Goal: Transaction & Acquisition: Purchase product/service

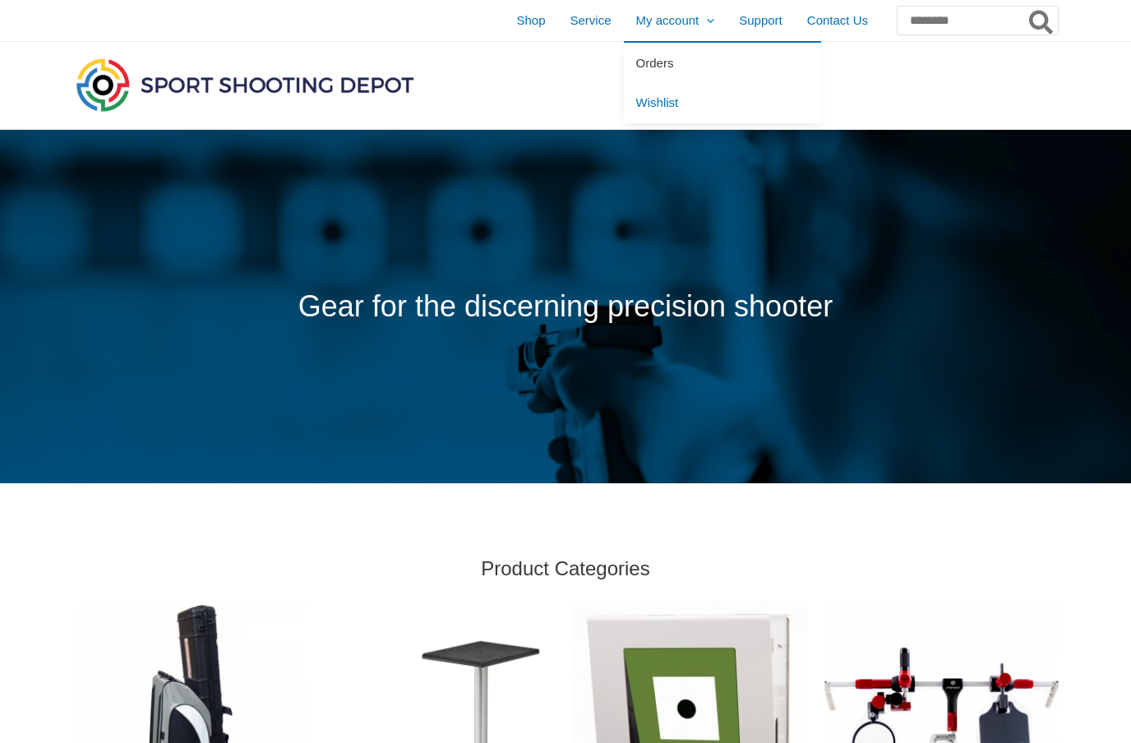
click at [638, 63] on span "Orders" at bounding box center [655, 63] width 38 height 14
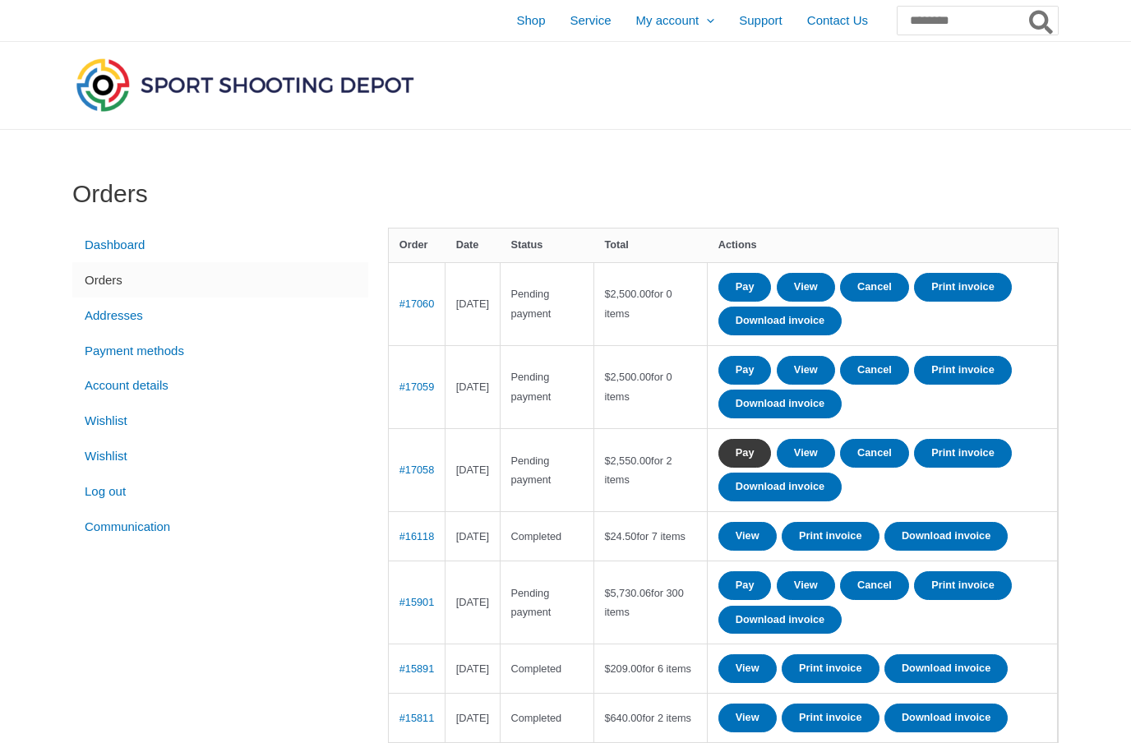
click at [758, 448] on link "Pay" at bounding box center [744, 453] width 53 height 29
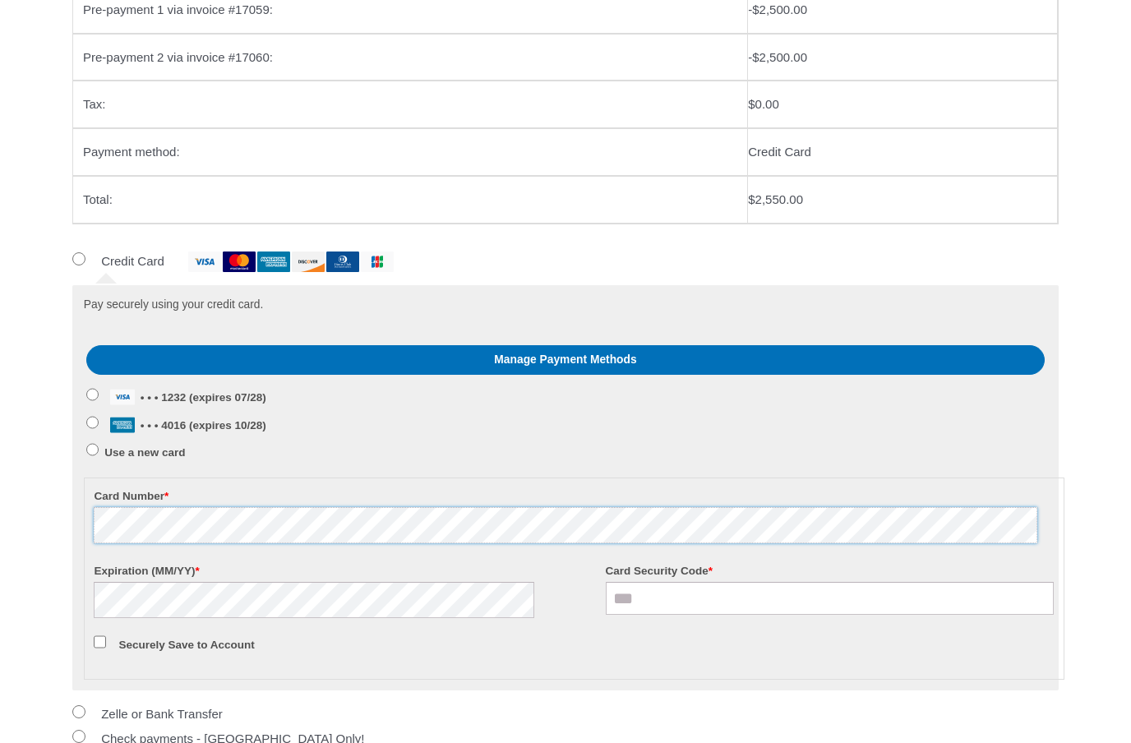
scroll to position [714, 0]
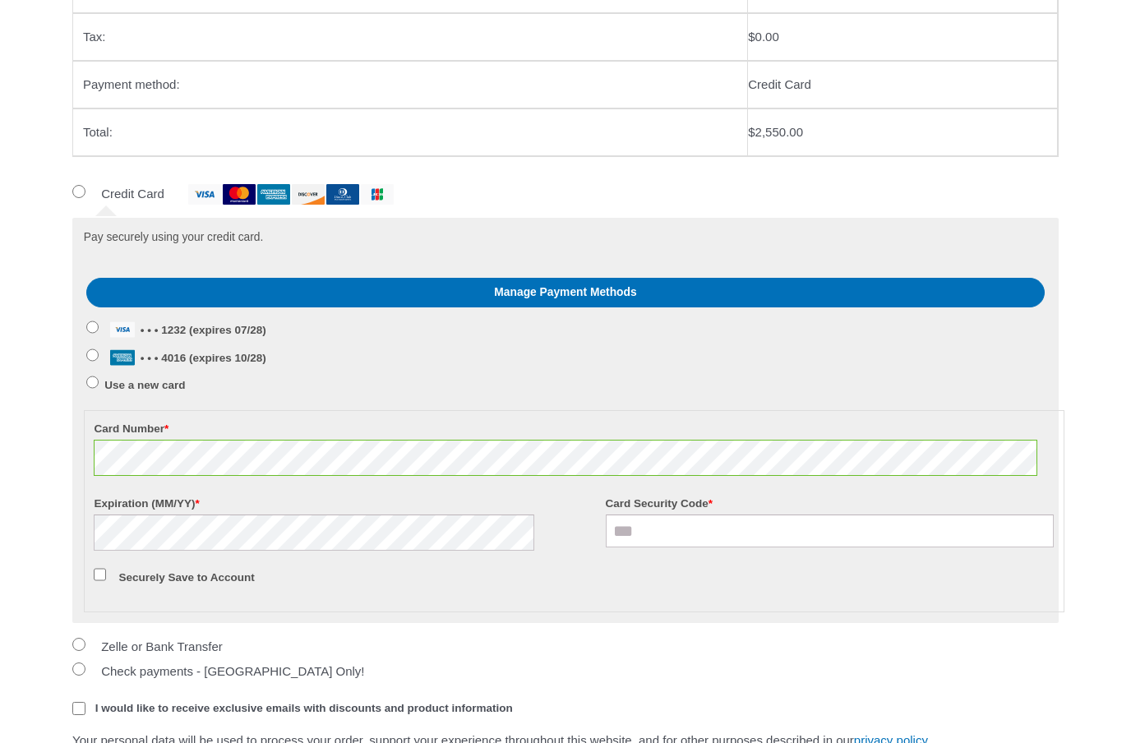
click at [321, 498] on label "Expiration (MM/YY) *" at bounding box center [318, 503] width 449 height 22
click at [713, 515] on input "Card Security Code *" at bounding box center [830, 531] width 449 height 33
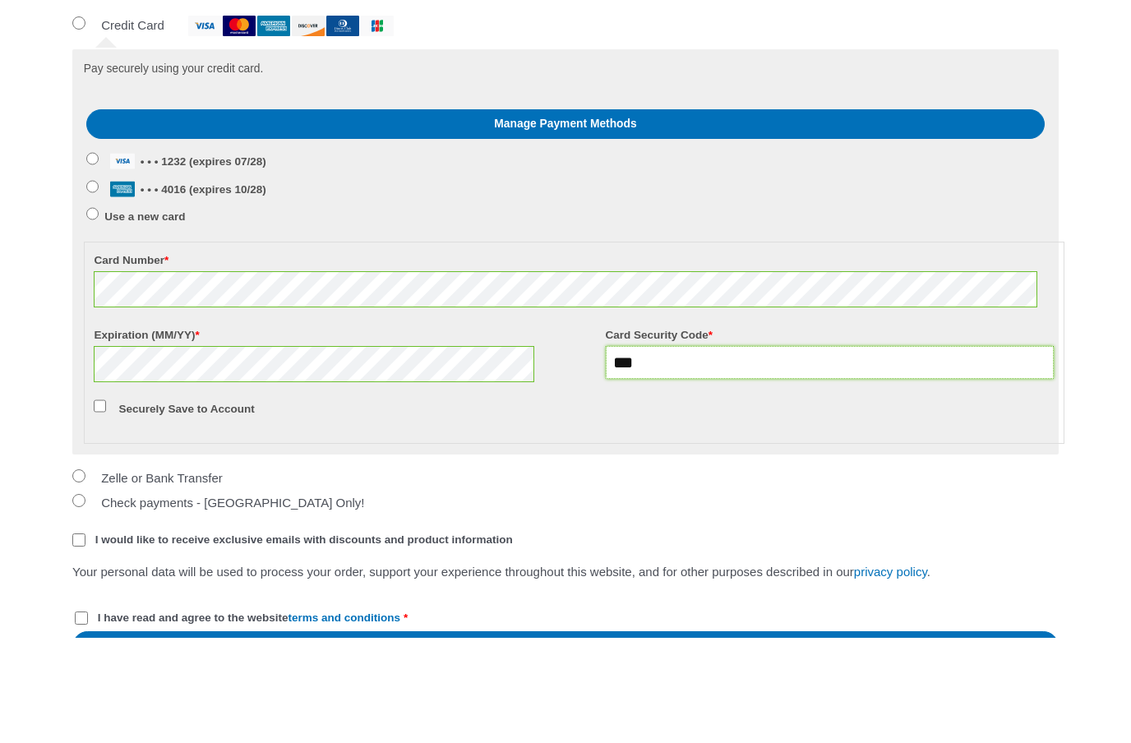
scroll to position [784, 0]
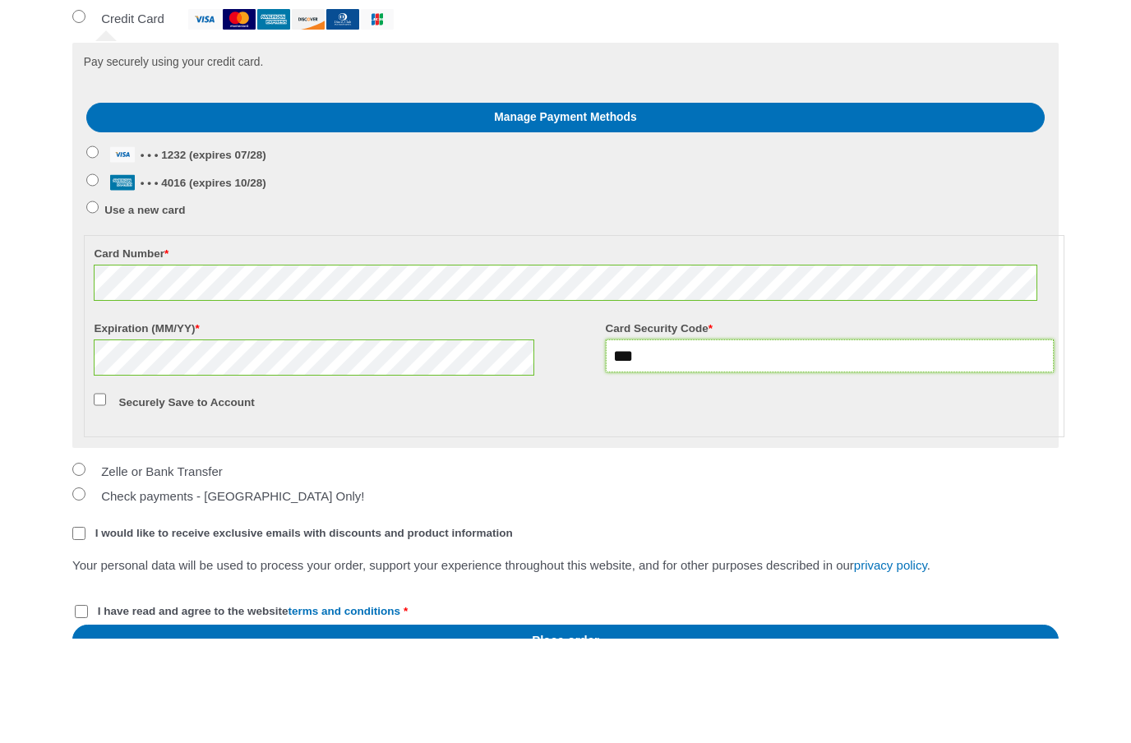
type input "***"
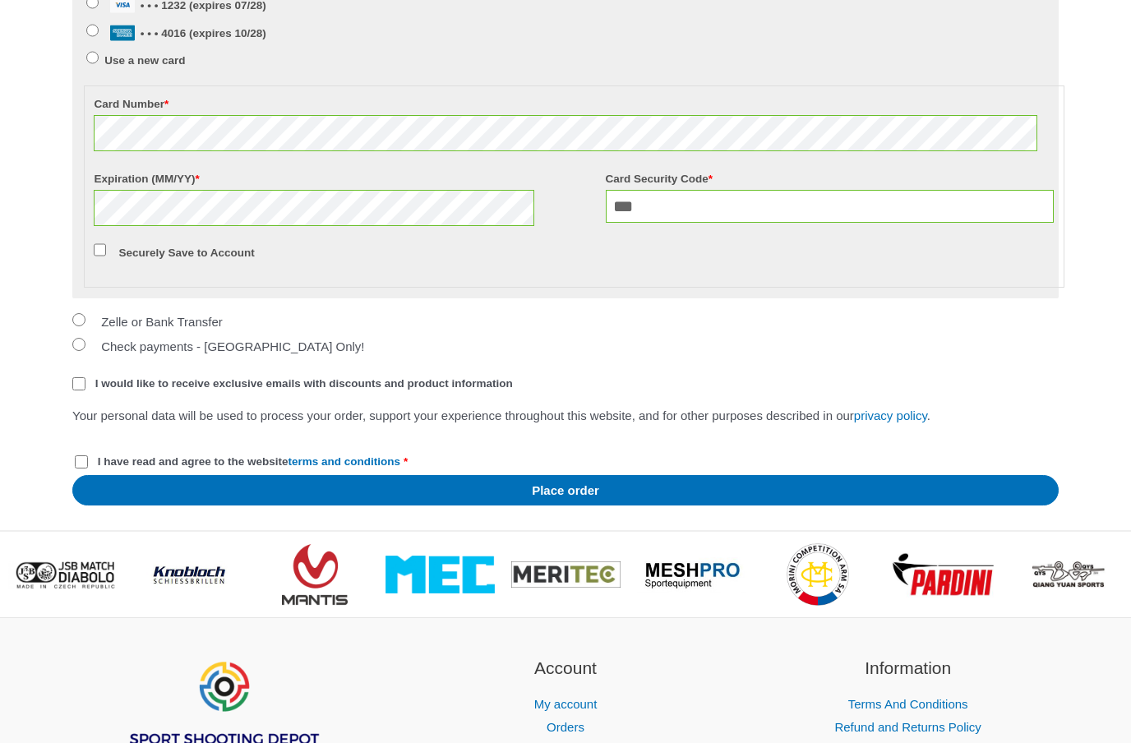
scroll to position [1069, 0]
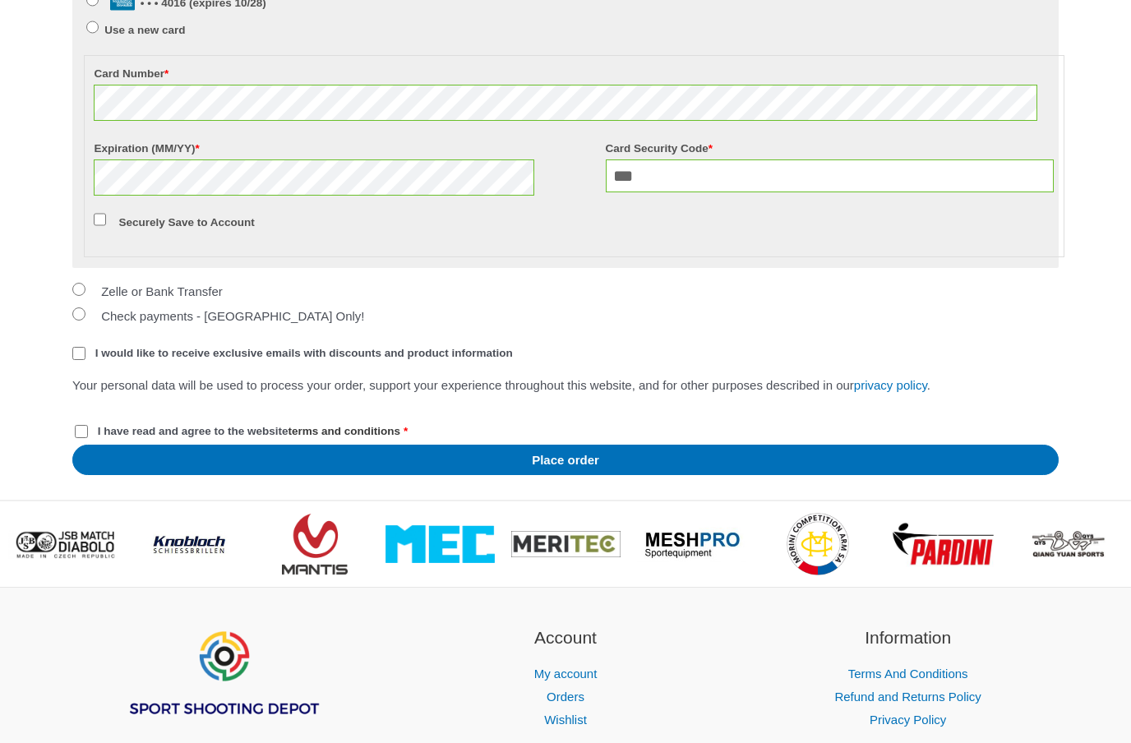
click at [396, 437] on link "terms and conditions" at bounding box center [345, 431] width 113 height 12
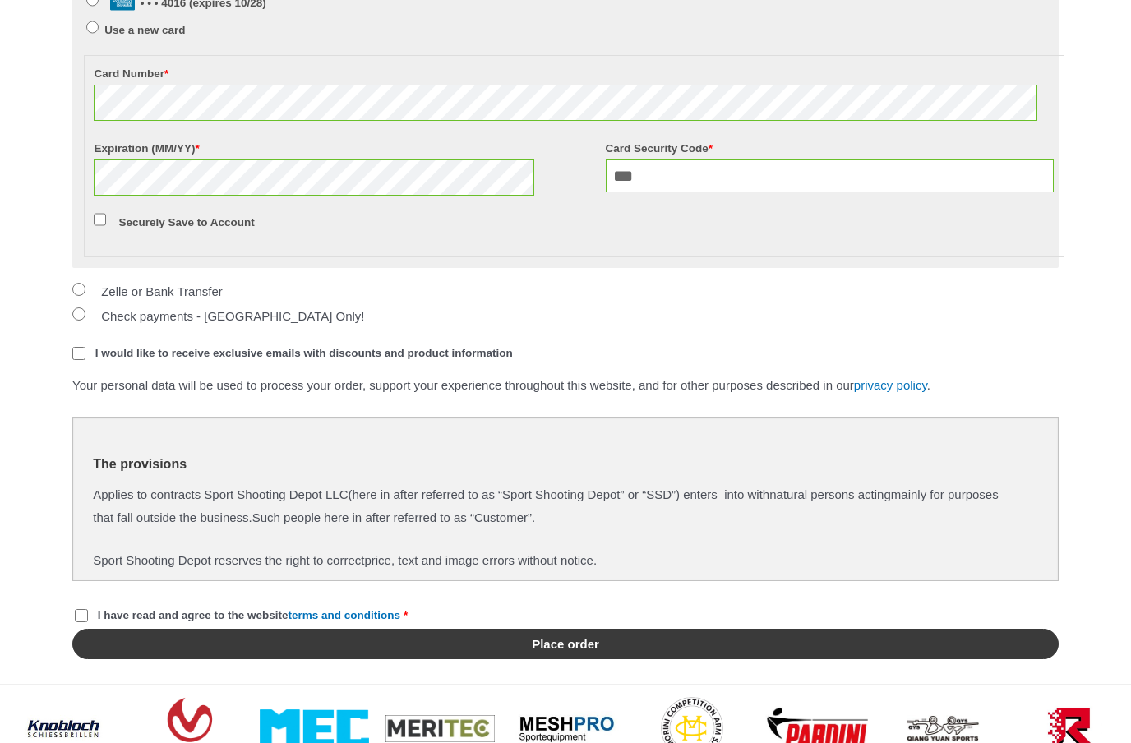
click at [614, 653] on button "Place order" at bounding box center [565, 644] width 986 height 30
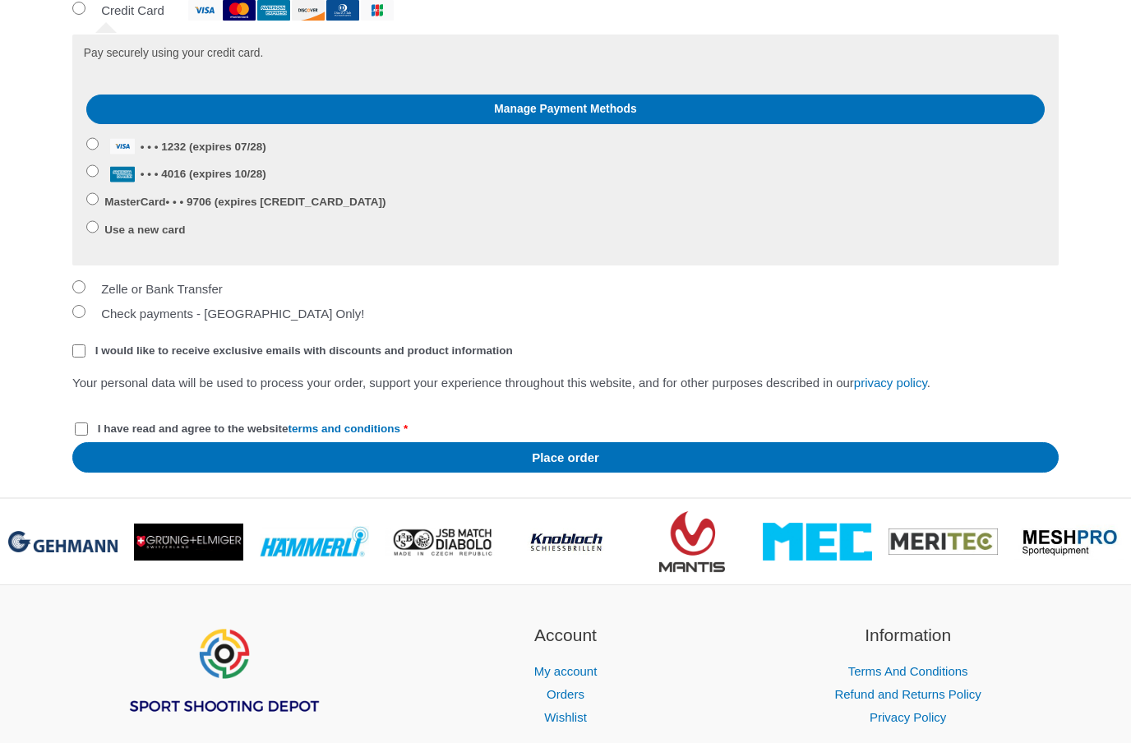
scroll to position [972, 0]
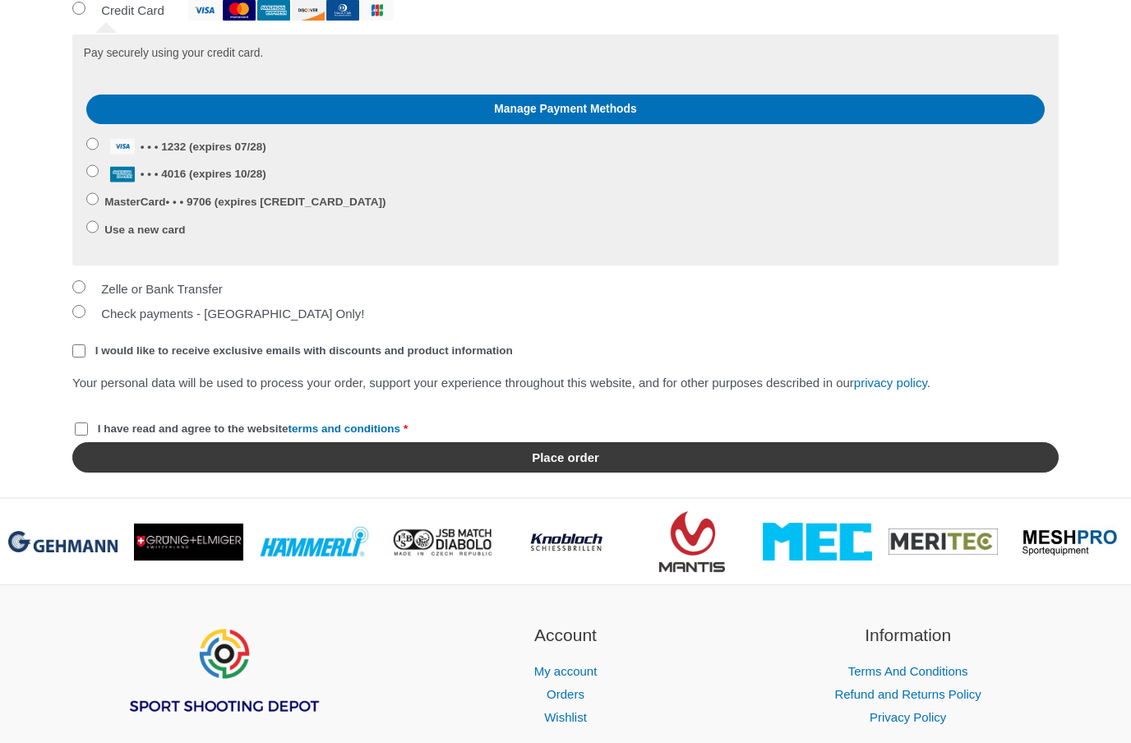
click at [612, 456] on button "Place order" at bounding box center [565, 457] width 986 height 30
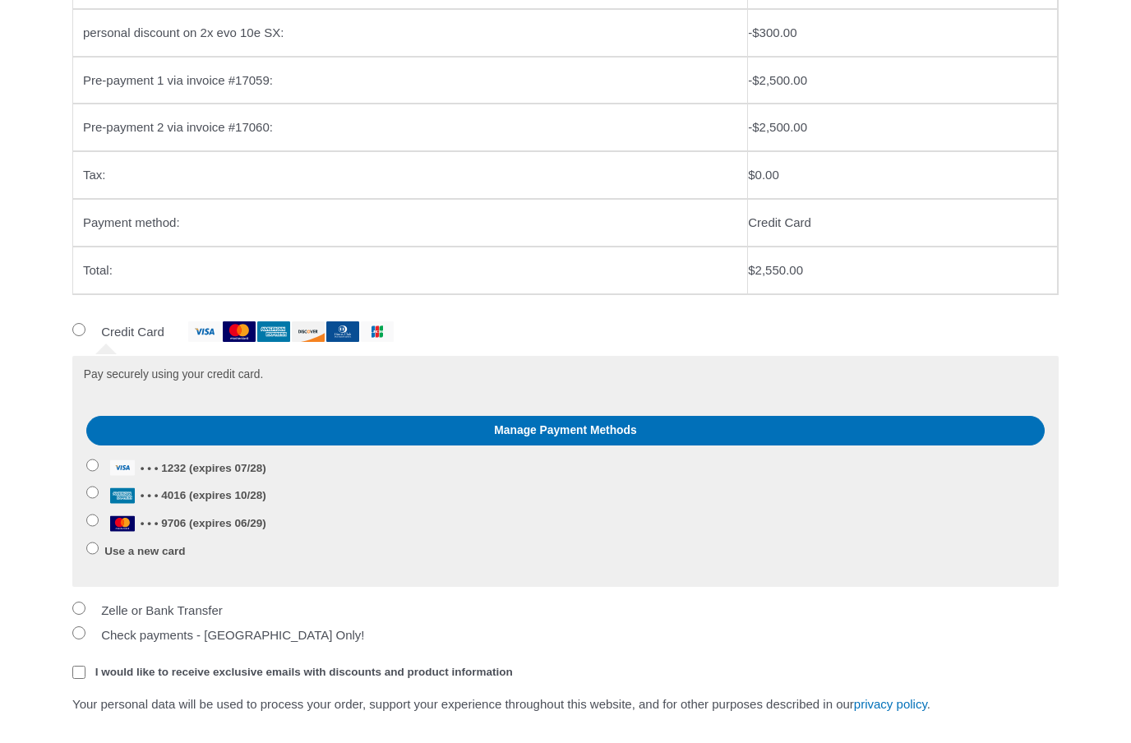
scroll to position [666, 0]
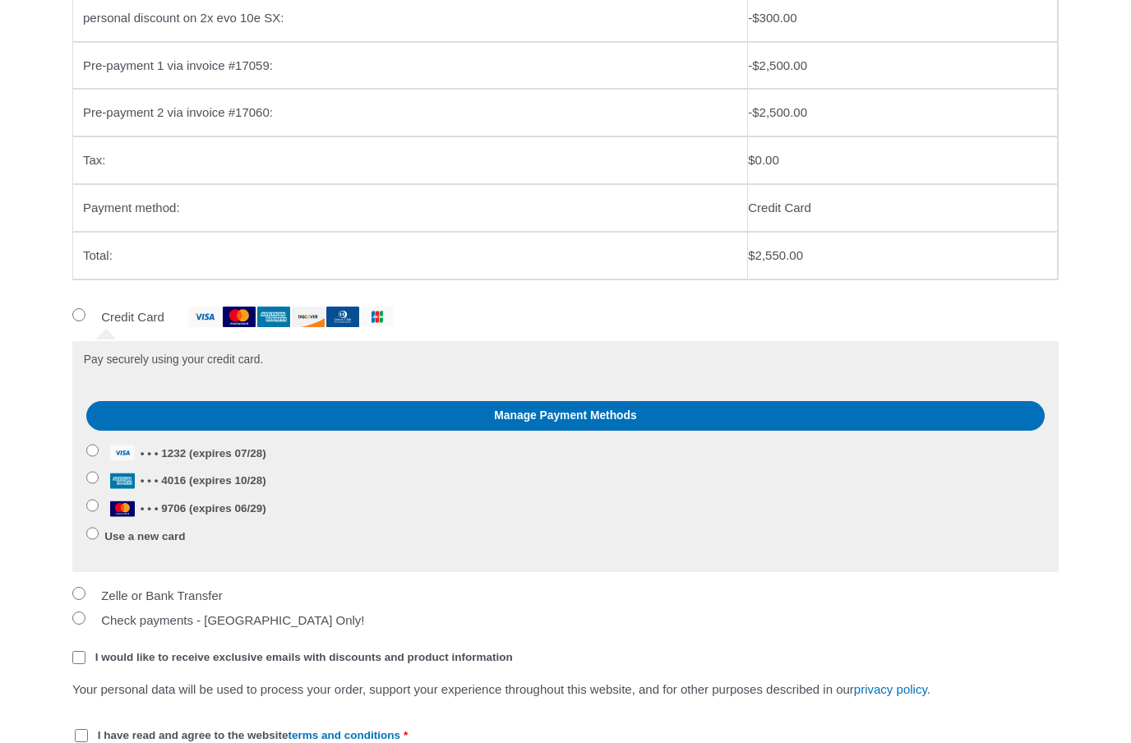
click at [154, 531] on label "Use a new card" at bounding box center [144, 536] width 81 height 12
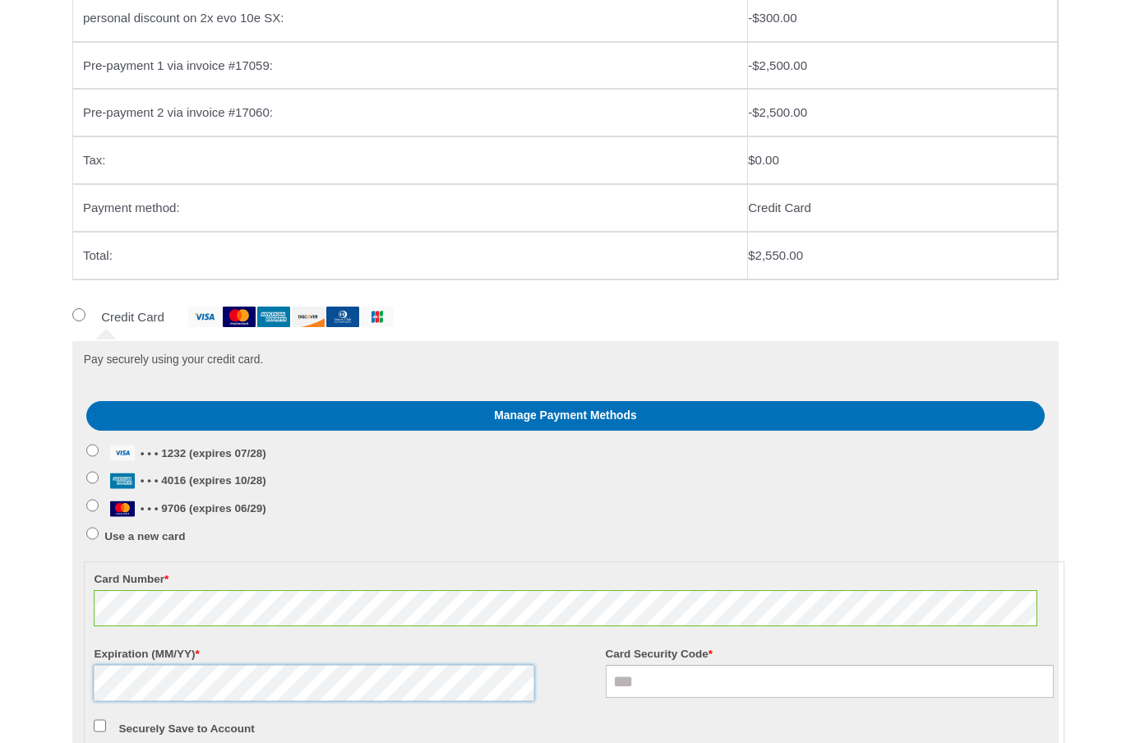
scroll to position [879, 0]
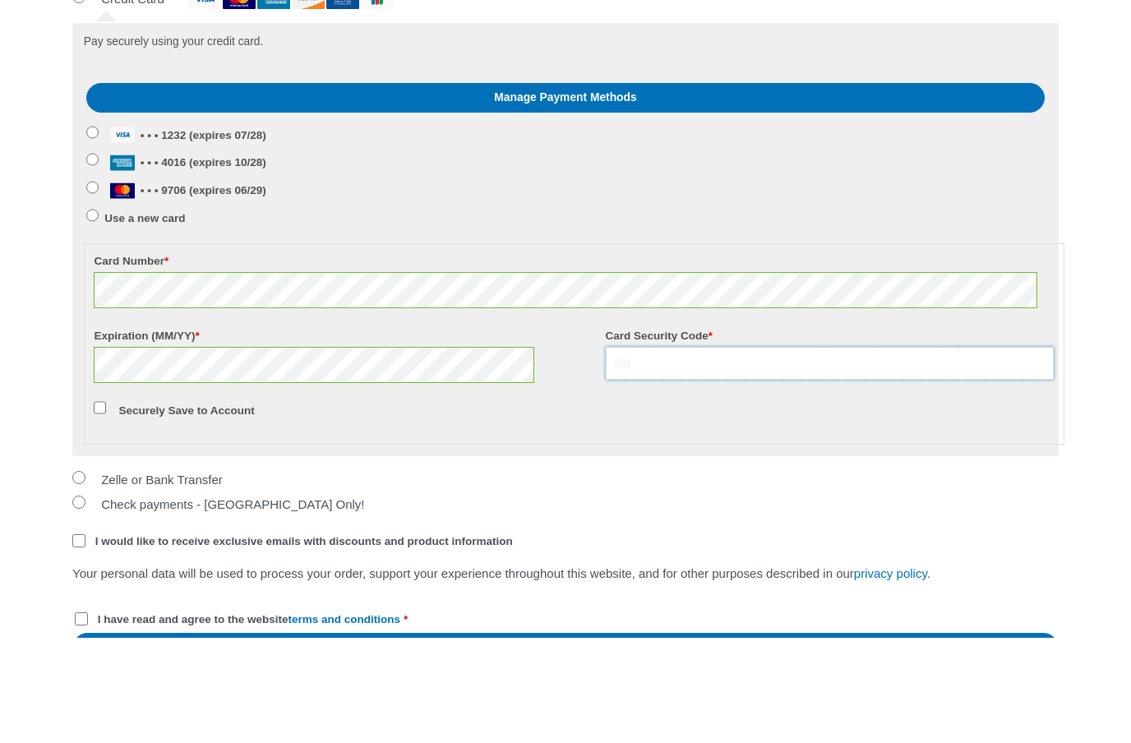
click at [676, 452] on input "Card Security Code *" at bounding box center [830, 468] width 449 height 33
type input "***"
click at [242, 510] on label "Securely Save to Account" at bounding box center [186, 516] width 136 height 12
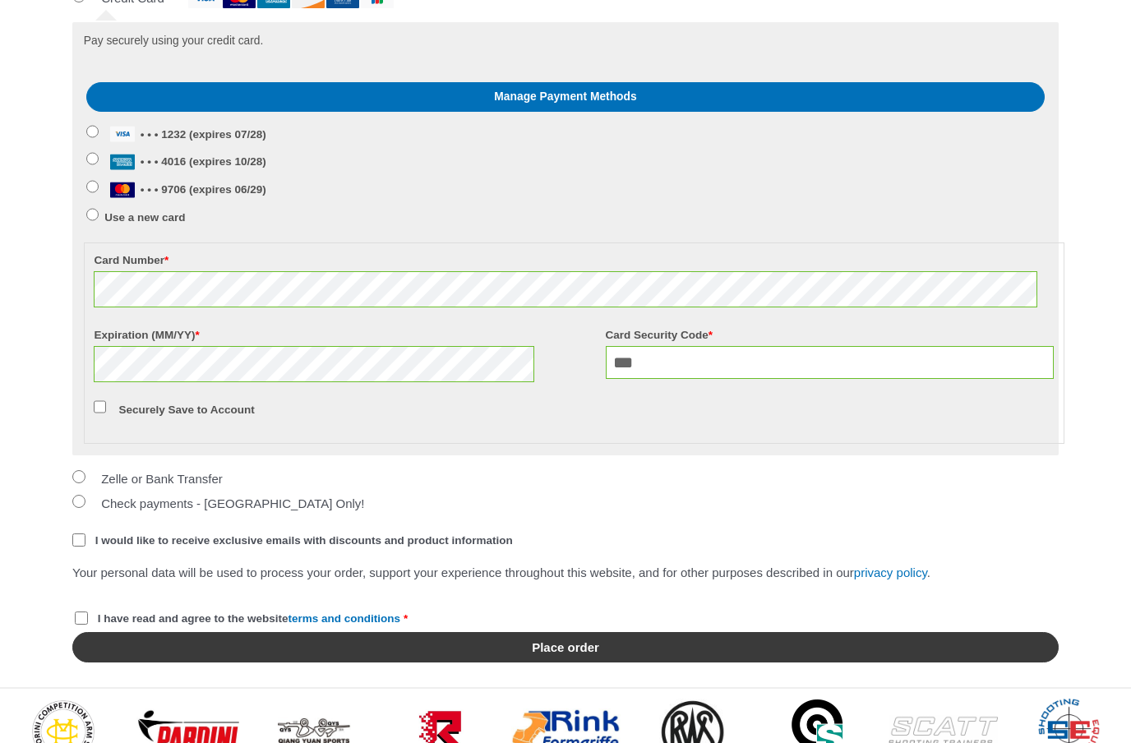
click at [578, 652] on button "Place order" at bounding box center [565, 648] width 986 height 30
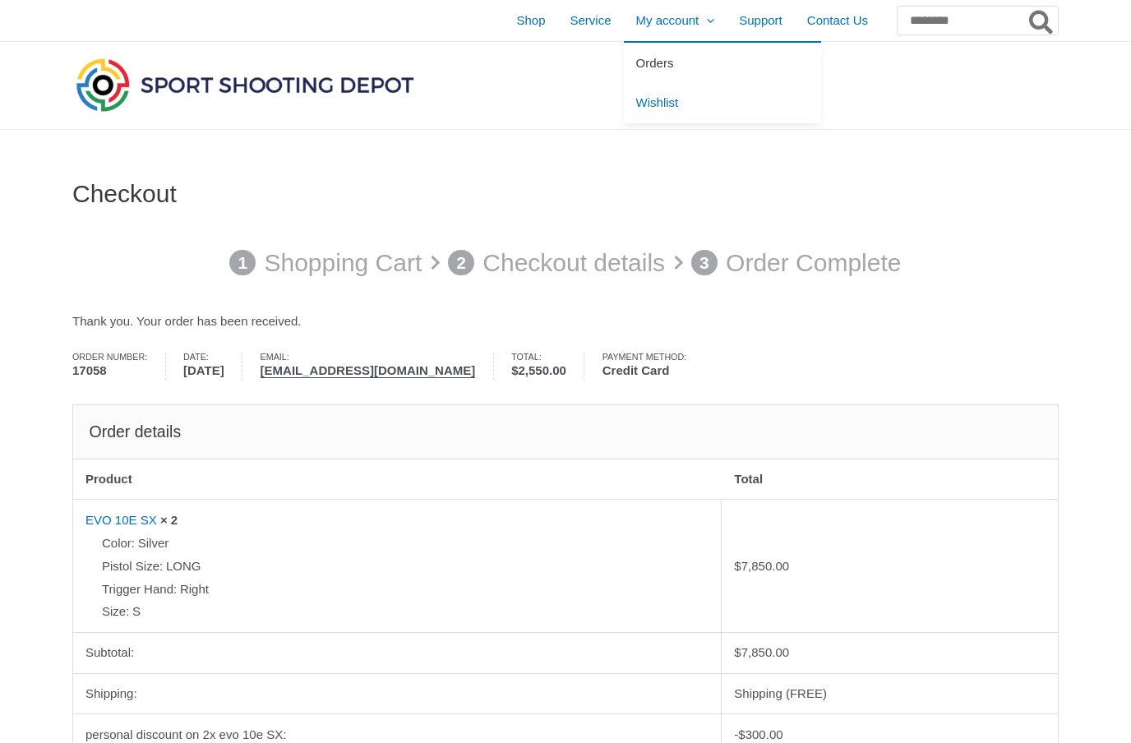
click at [636, 65] on span "Orders" at bounding box center [655, 63] width 38 height 14
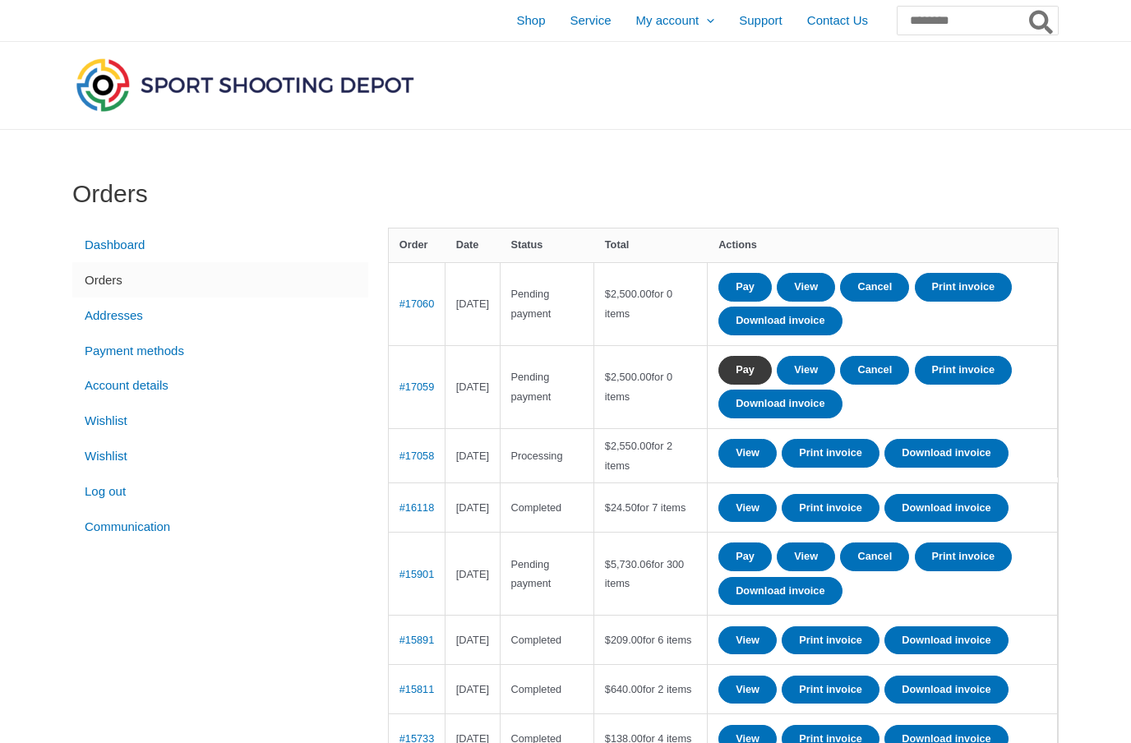
click at [764, 363] on link "Pay" at bounding box center [744, 370] width 53 height 29
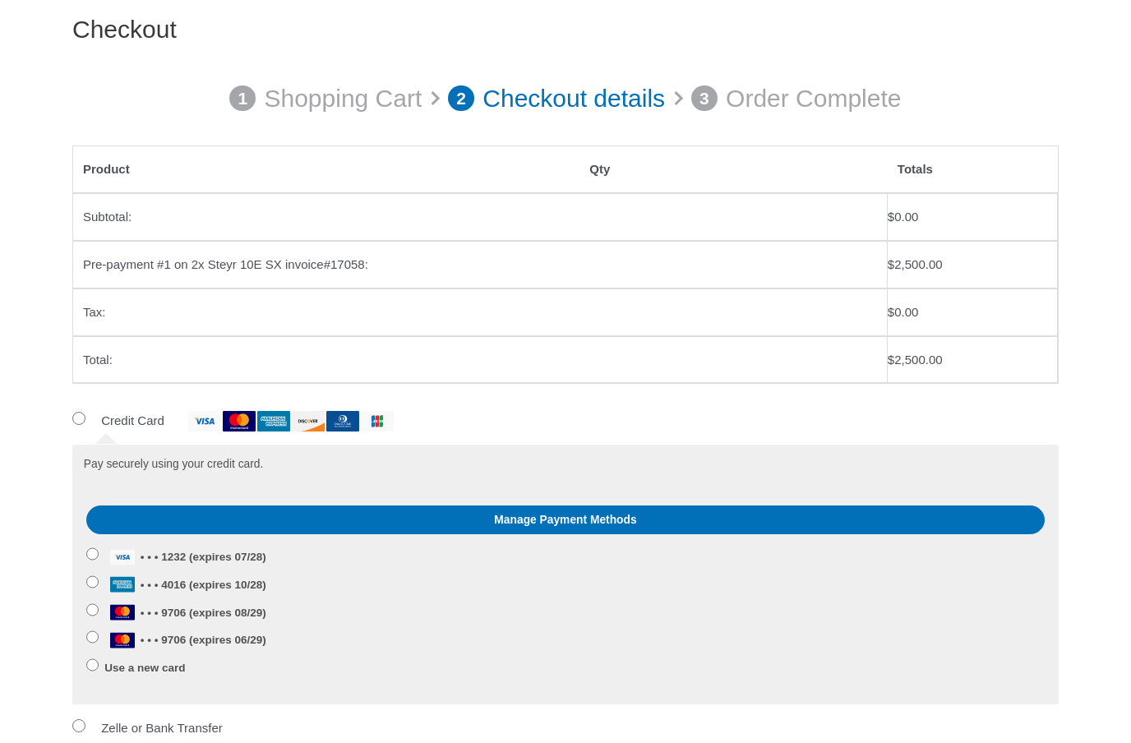
scroll to position [216, 0]
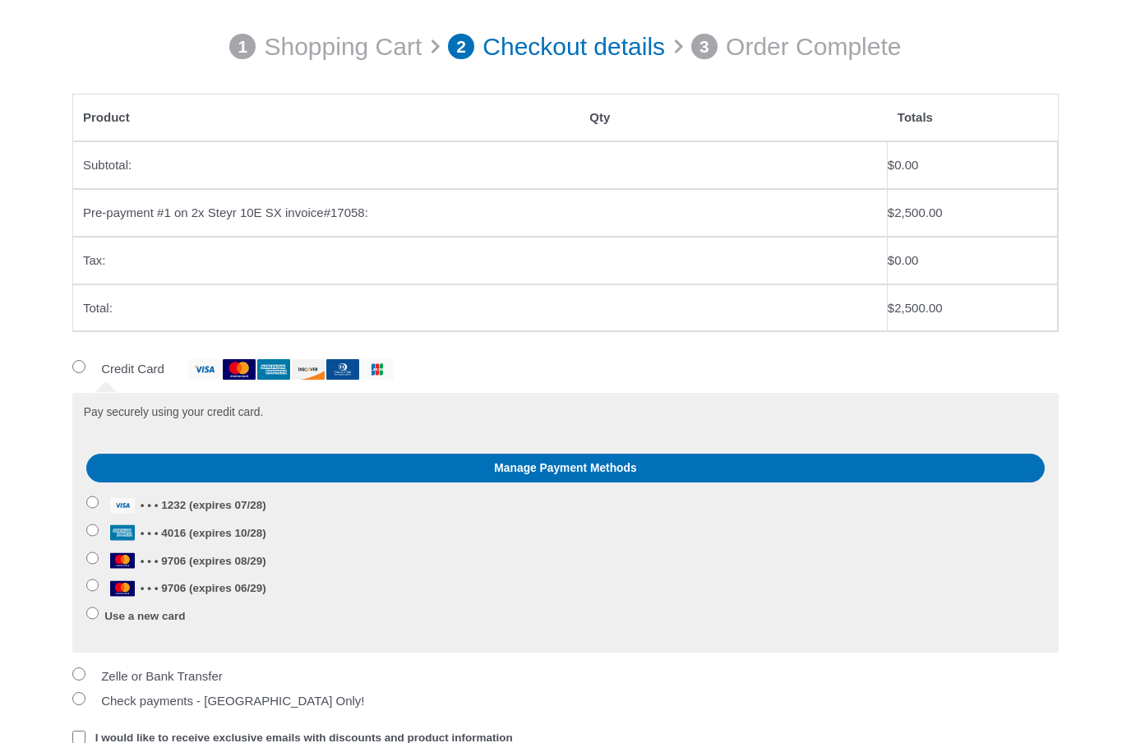
click at [183, 611] on label "Use a new card" at bounding box center [144, 616] width 81 height 12
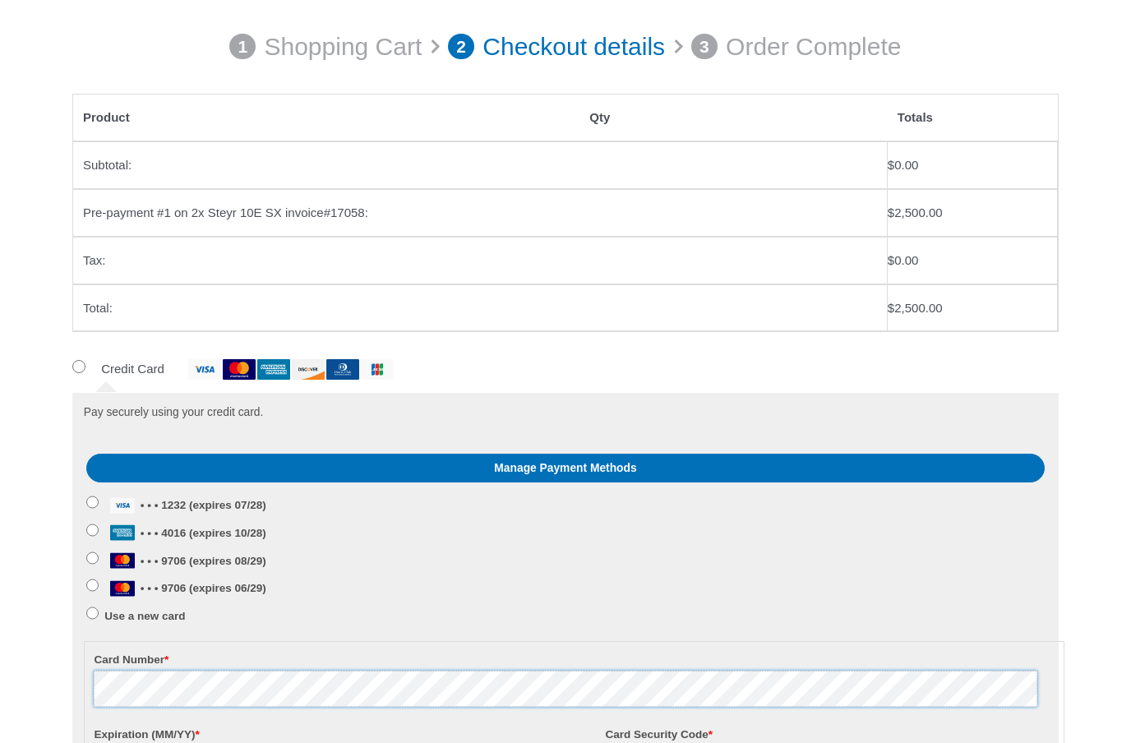
scroll to position [441, 0]
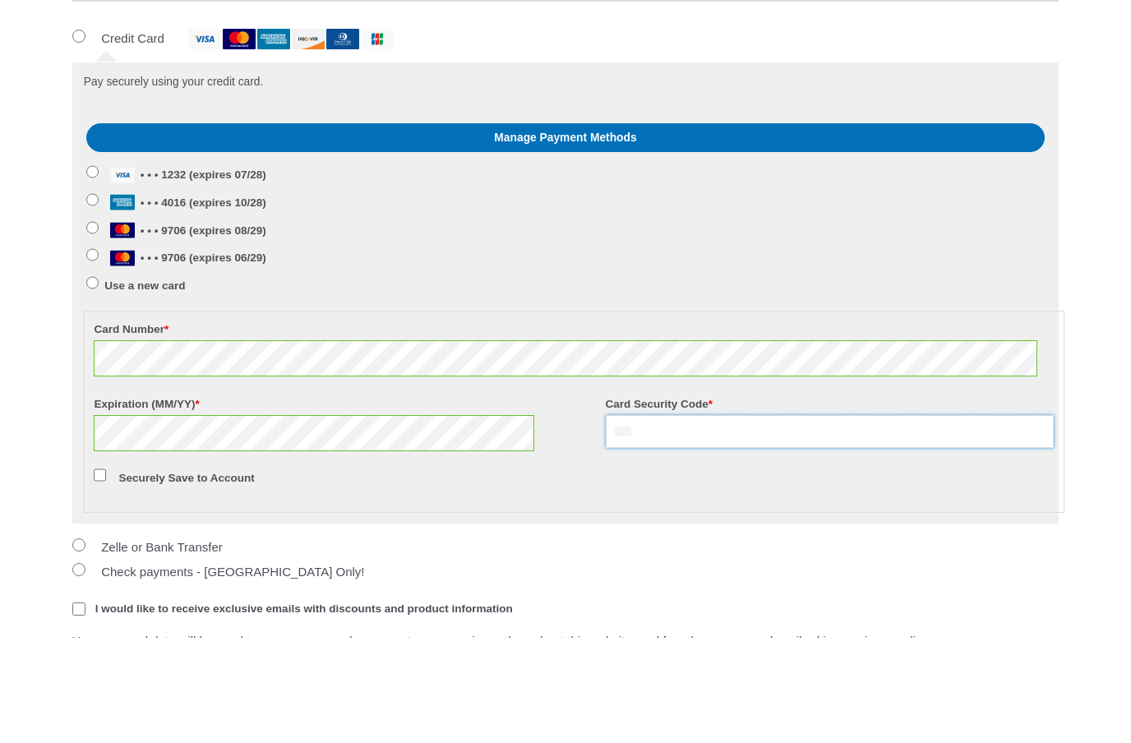
click at [675, 520] on input "Card Security Code *" at bounding box center [830, 536] width 449 height 33
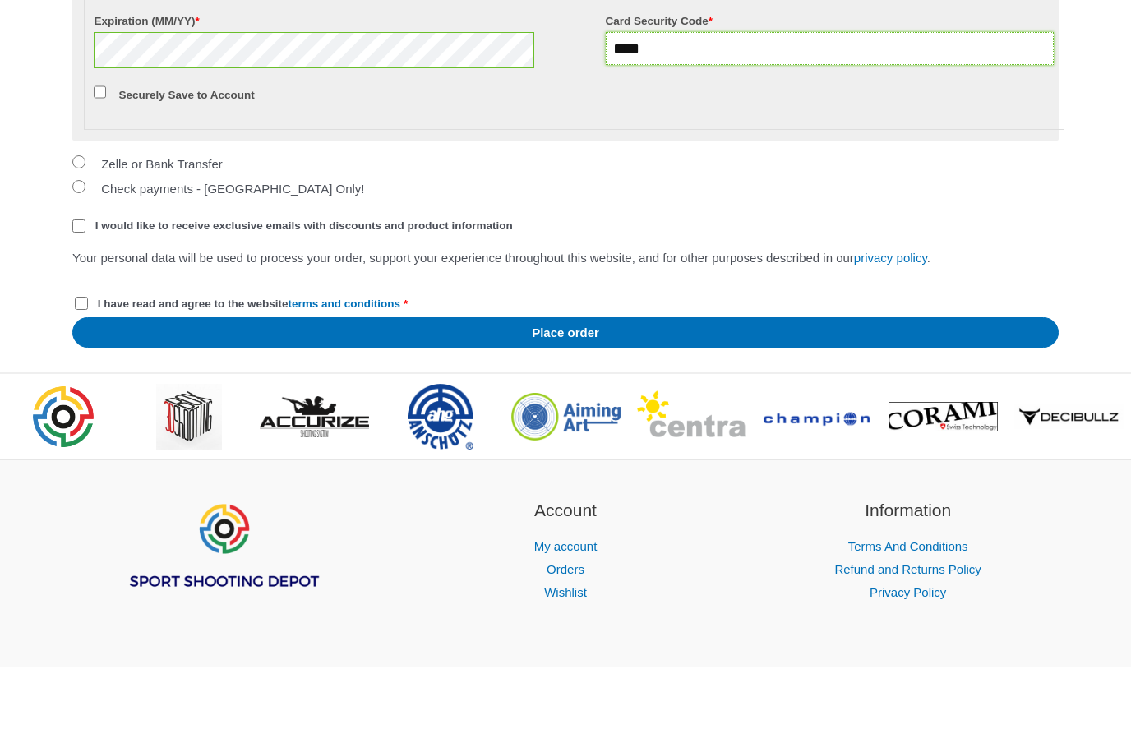
scroll to position [936, 0]
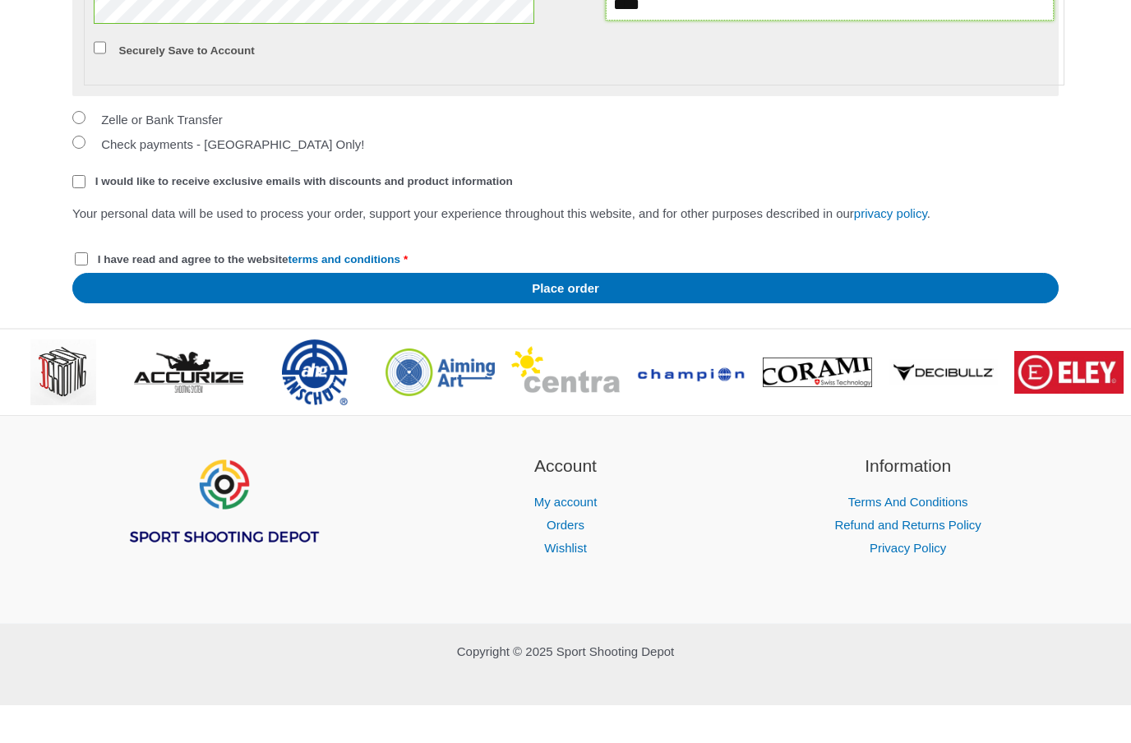
type input "****"
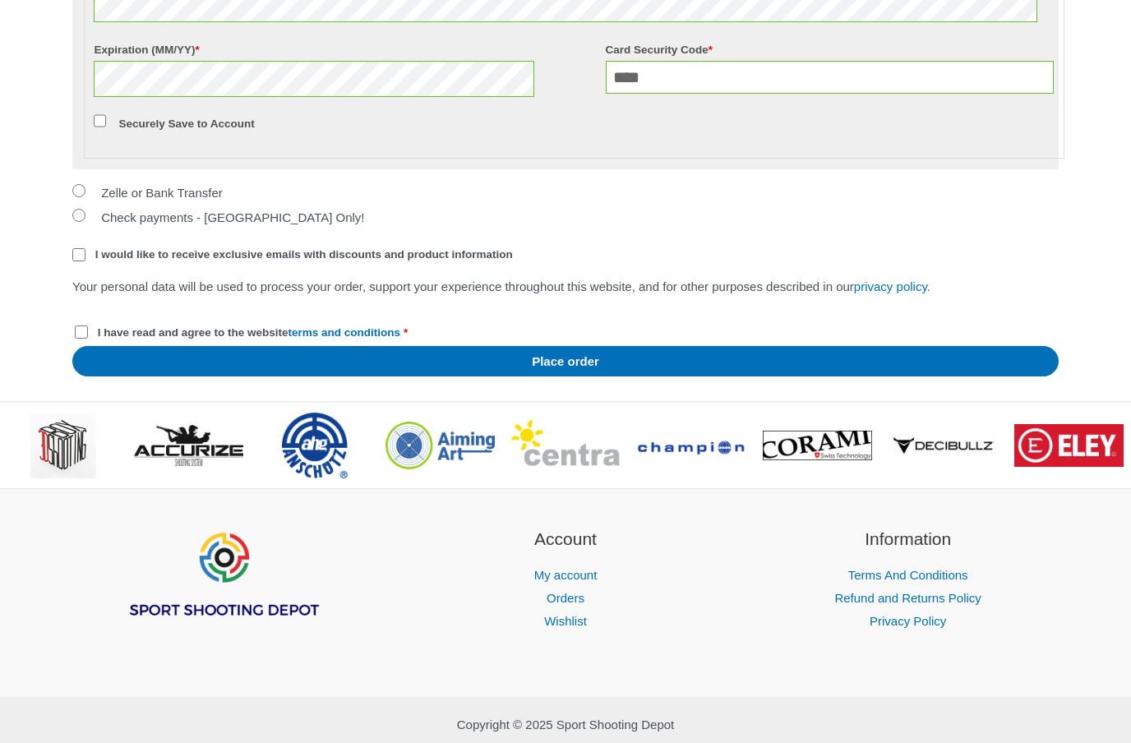
click at [586, 298] on p "Your personal data will be used to process your order, support your experience …" at bounding box center [565, 286] width 986 height 23
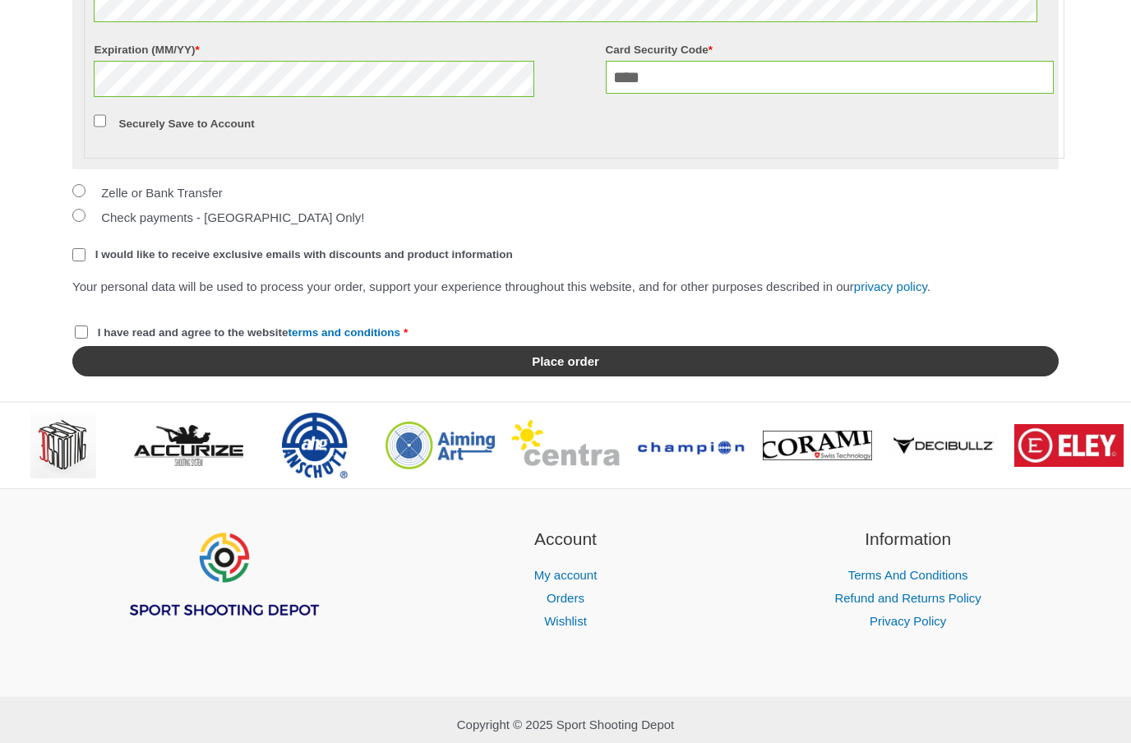
click at [591, 376] on button "Place order" at bounding box center [565, 361] width 986 height 30
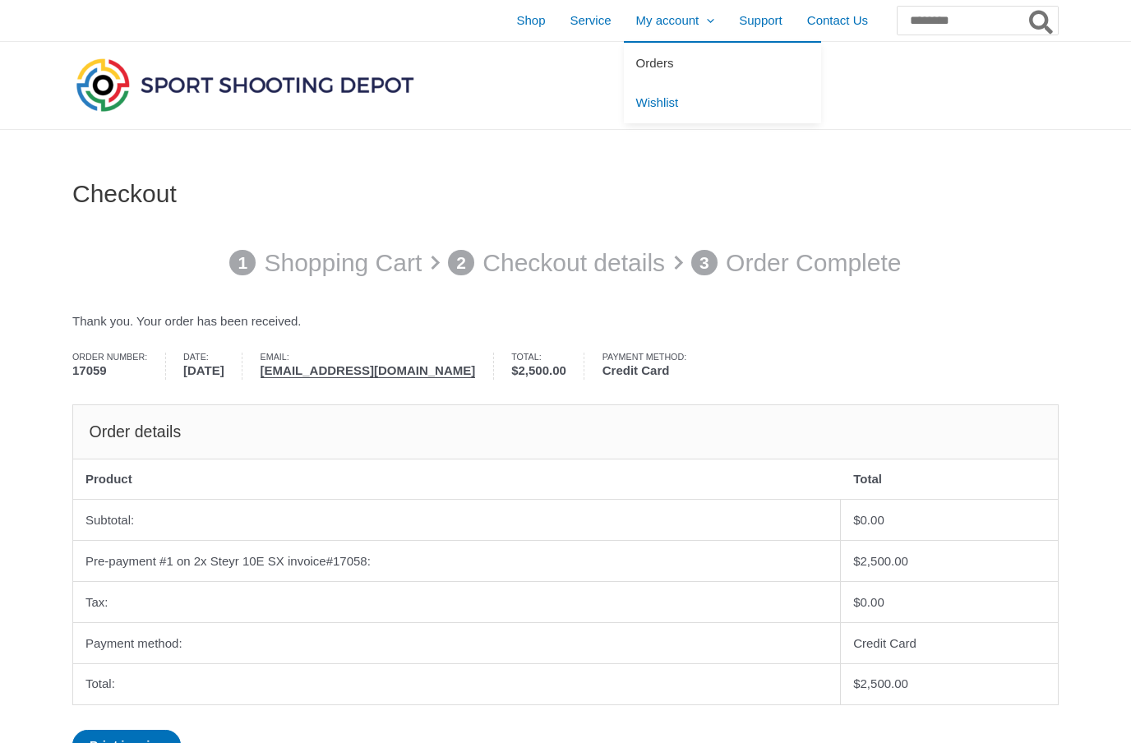
click at [642, 63] on span "Orders" at bounding box center [655, 63] width 38 height 14
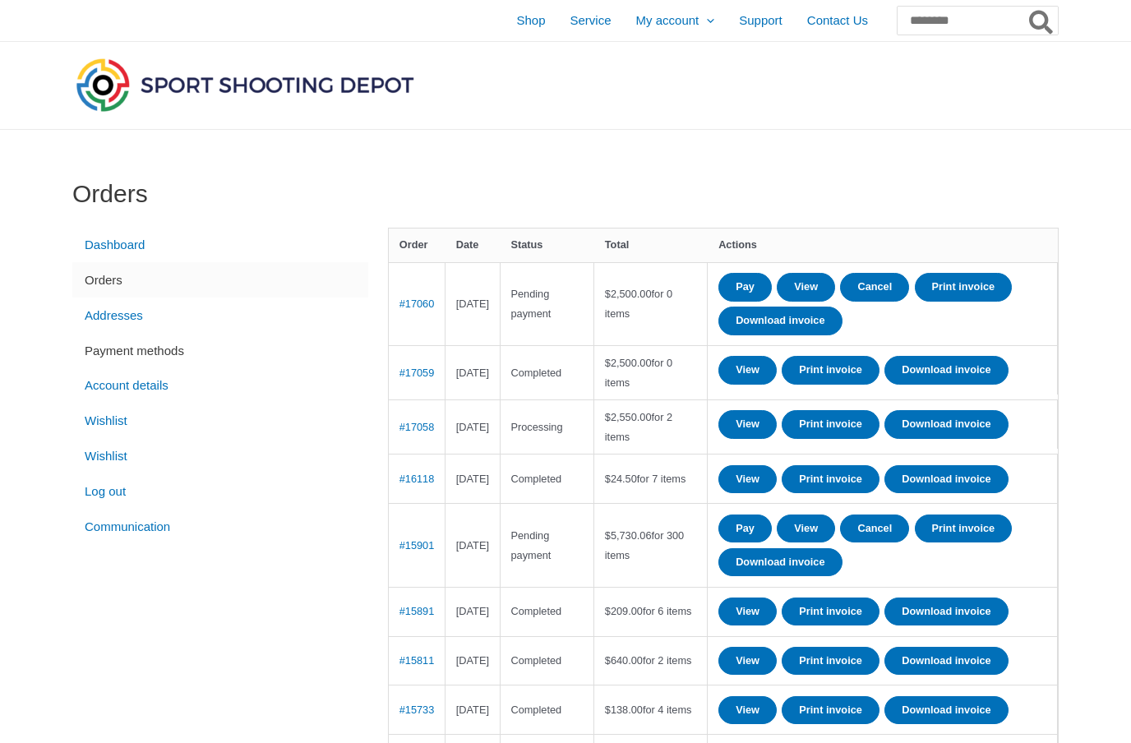
click at [206, 358] on link "Payment methods" at bounding box center [220, 350] width 296 height 35
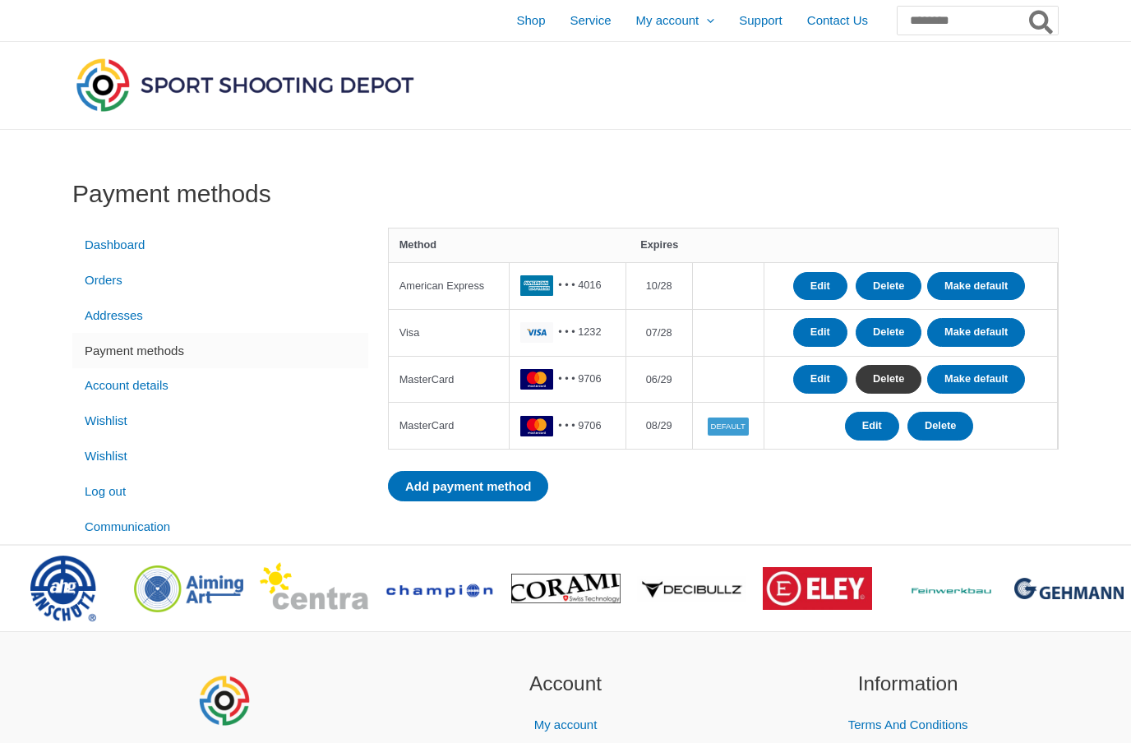
click at [894, 380] on link "Delete" at bounding box center [889, 379] width 66 height 29
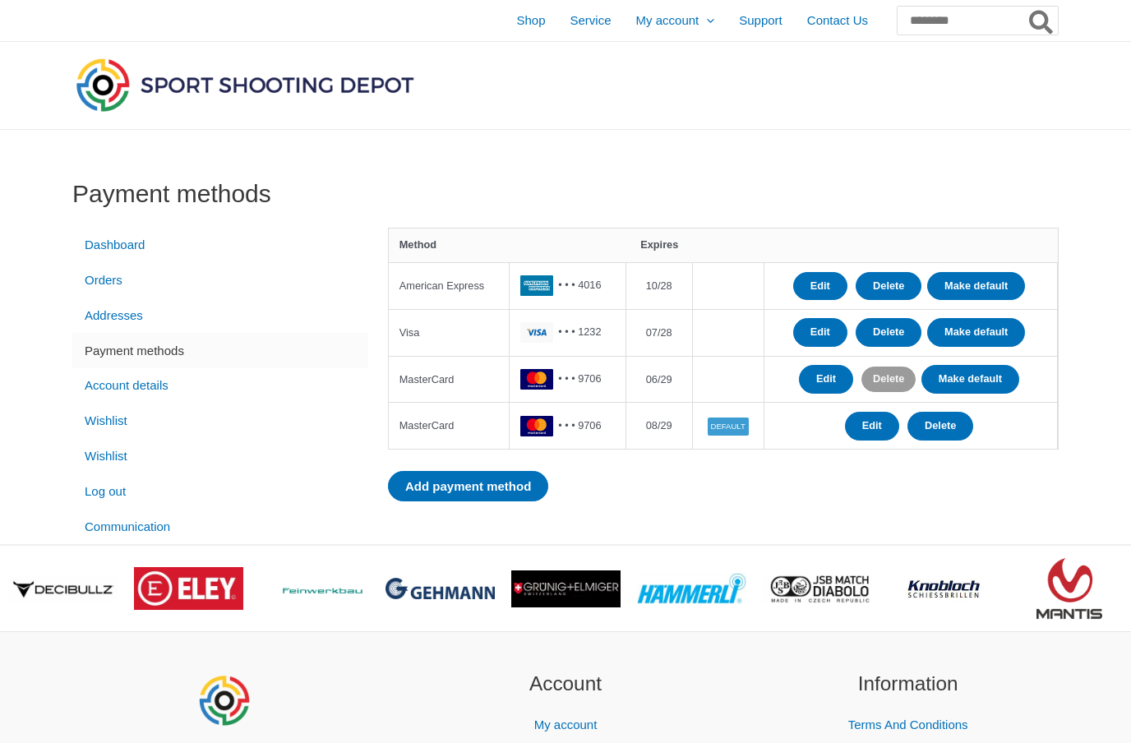
click at [881, 383] on link "Delete" at bounding box center [888, 379] width 54 height 25
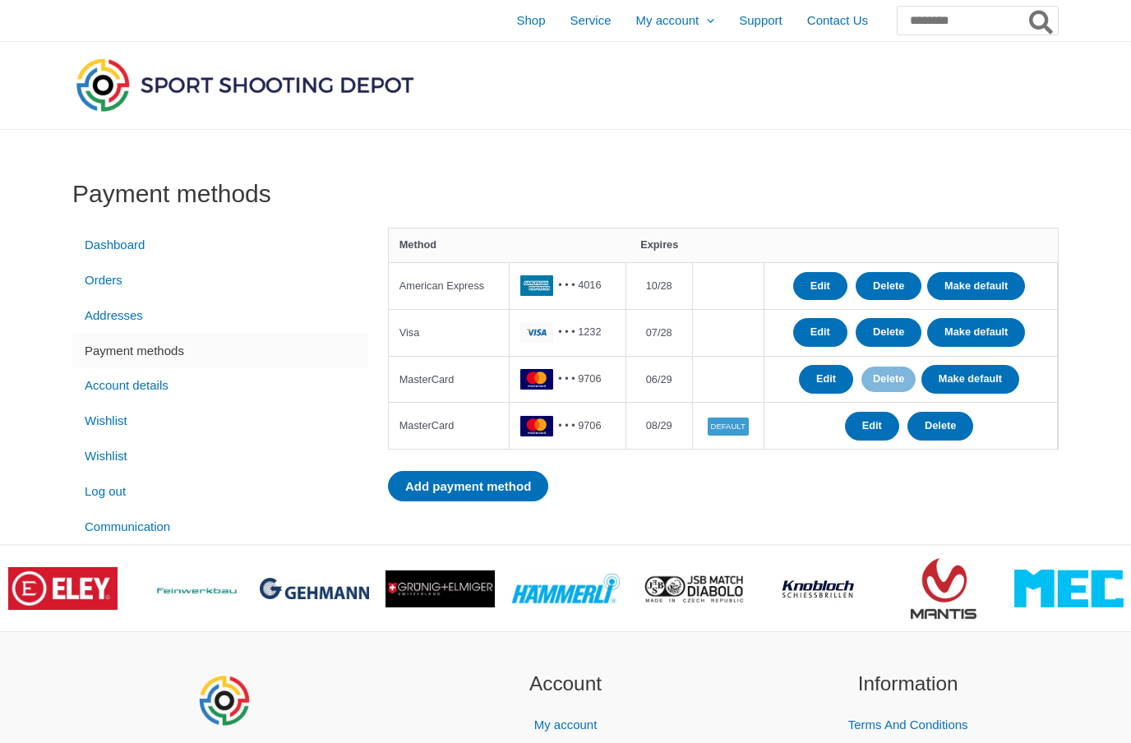
click at [731, 340] on td at bounding box center [729, 332] width 72 height 47
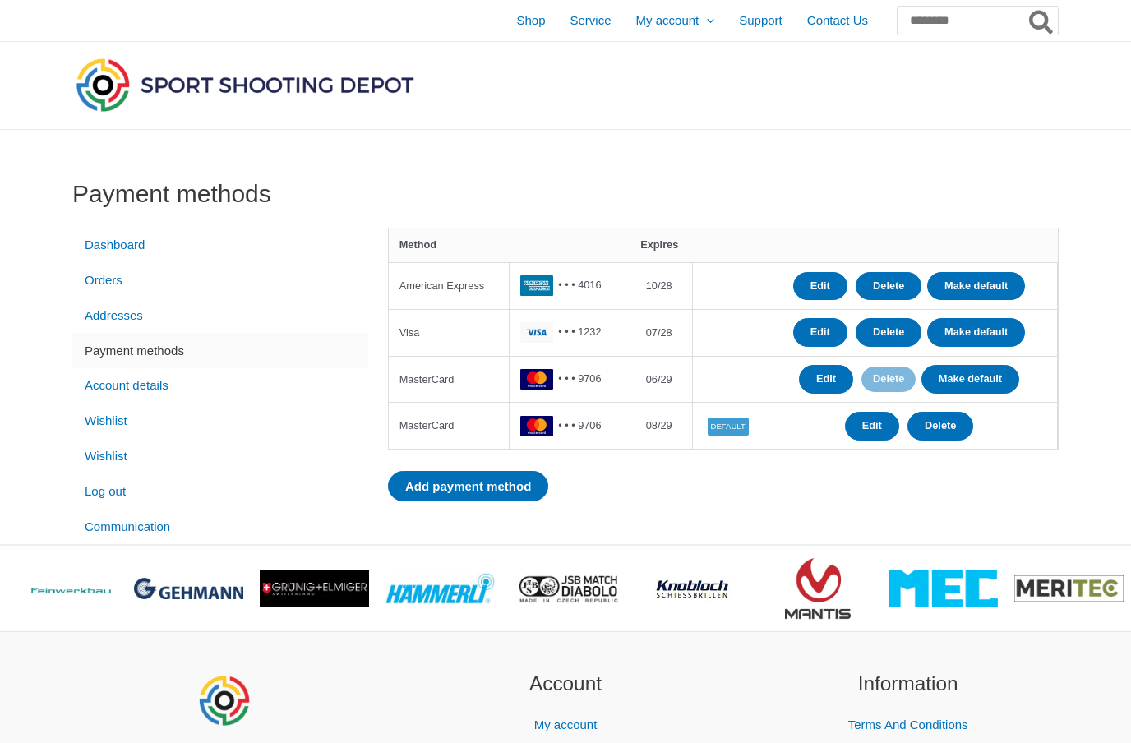
click at [727, 330] on td at bounding box center [729, 332] width 72 height 47
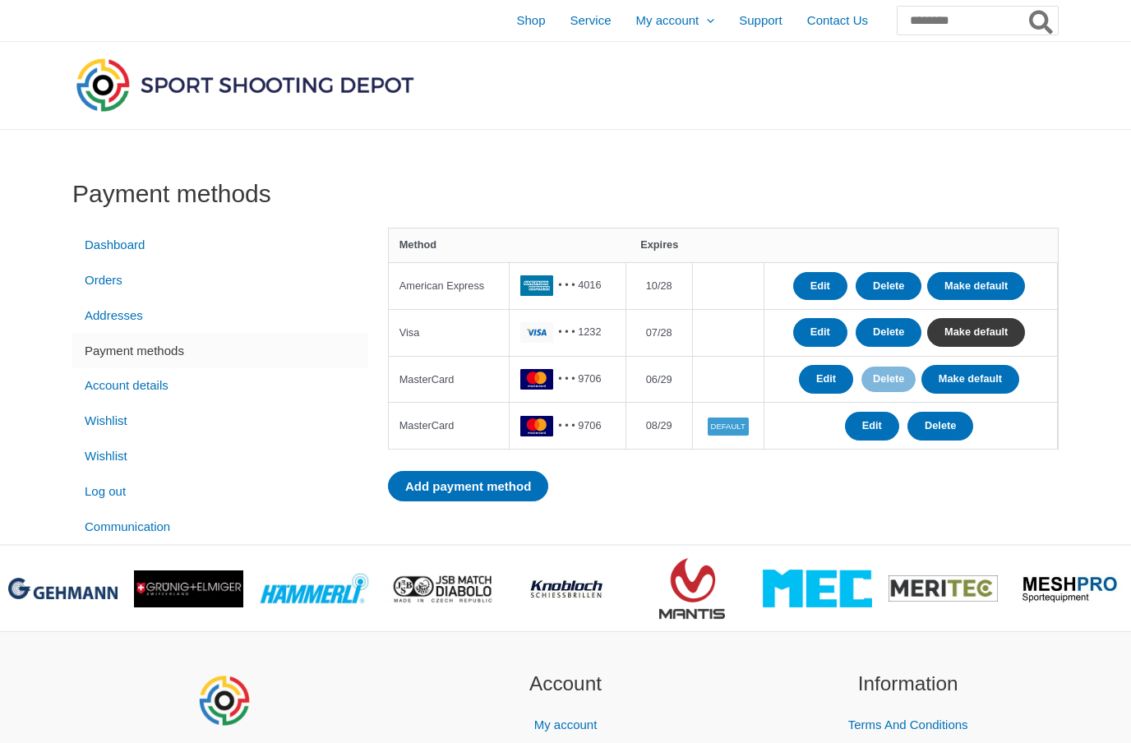
click at [984, 329] on link "Make default" at bounding box center [976, 332] width 98 height 29
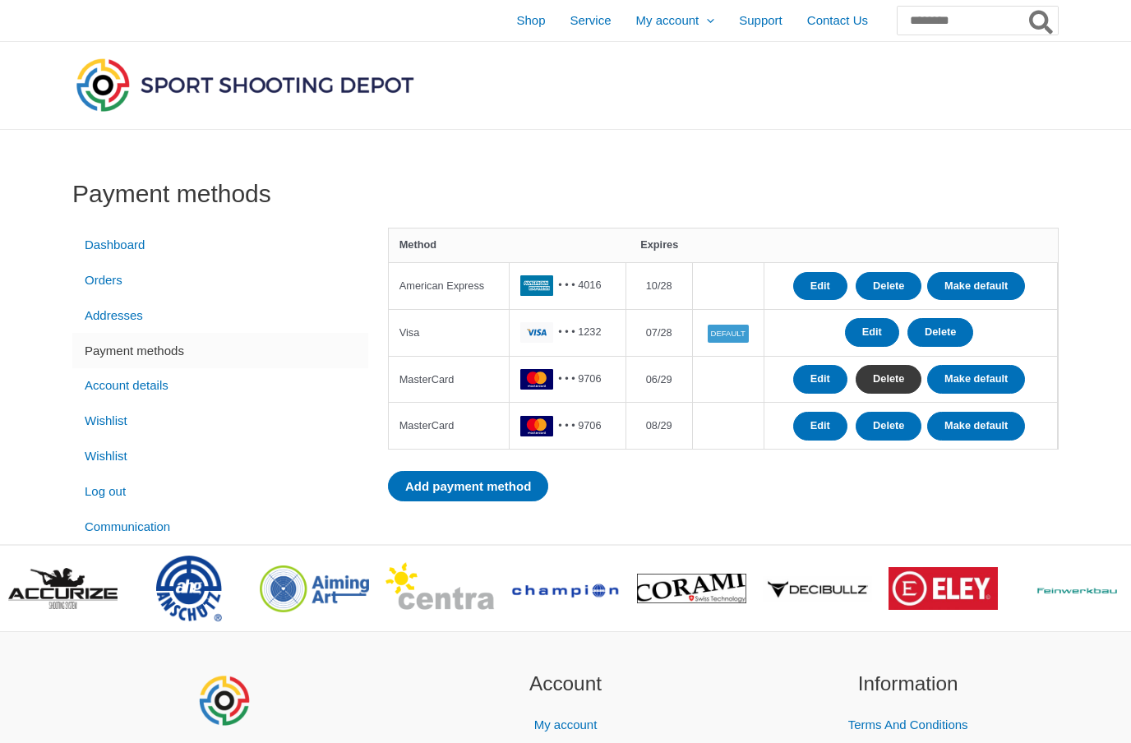
click at [889, 379] on link "Delete" at bounding box center [889, 379] width 66 height 29
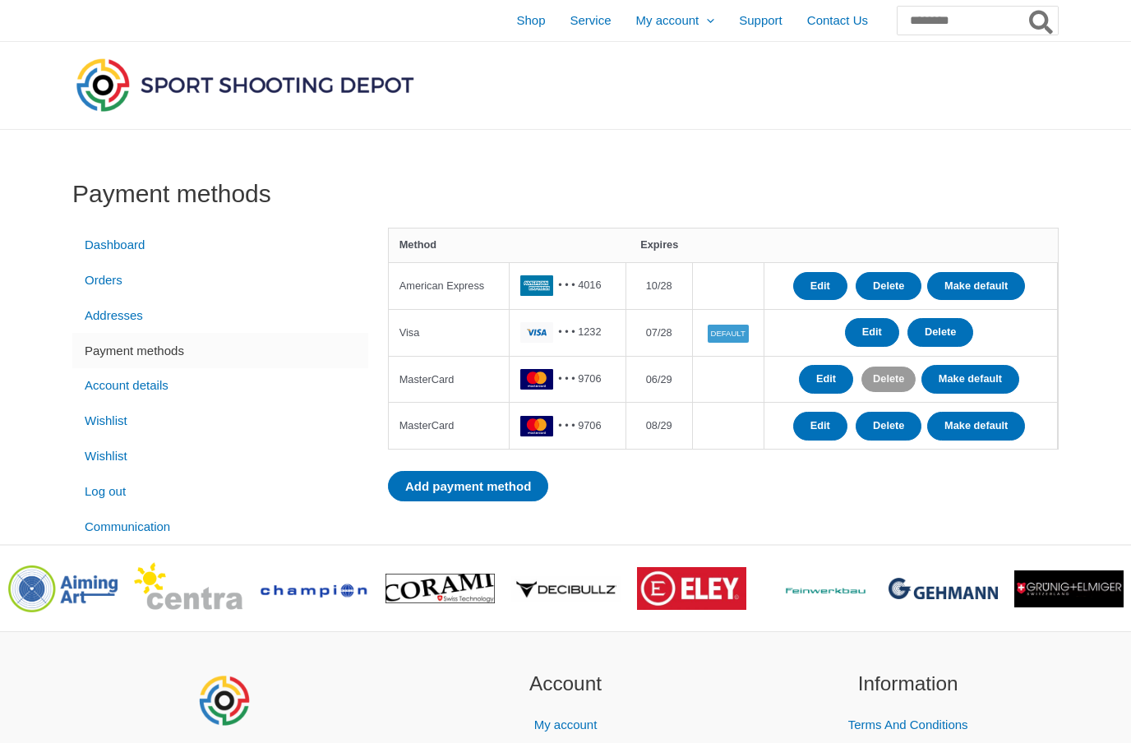
click at [886, 377] on link "Delete" at bounding box center [888, 379] width 54 height 25
click at [828, 374] on link "Edit" at bounding box center [826, 379] width 54 height 29
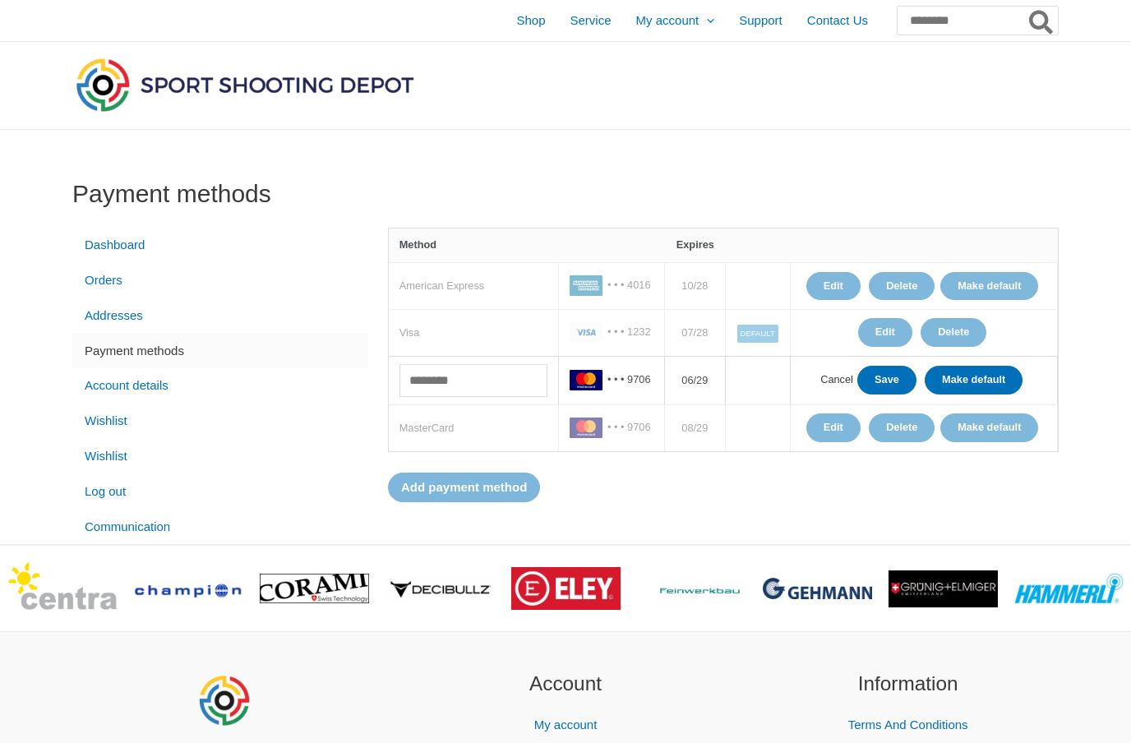
click at [820, 386] on link "Cancel" at bounding box center [836, 379] width 33 height 12
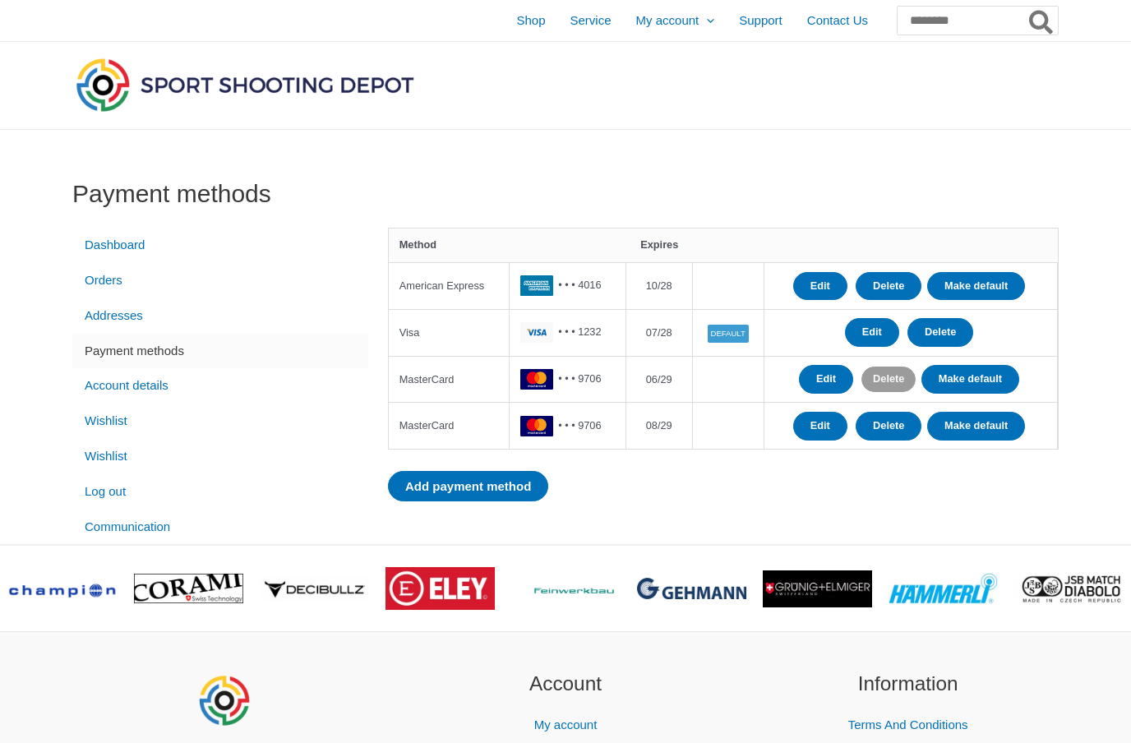
click at [877, 379] on link "Delete" at bounding box center [888, 379] width 54 height 25
click at [889, 377] on link "Delete" at bounding box center [888, 379] width 54 height 25
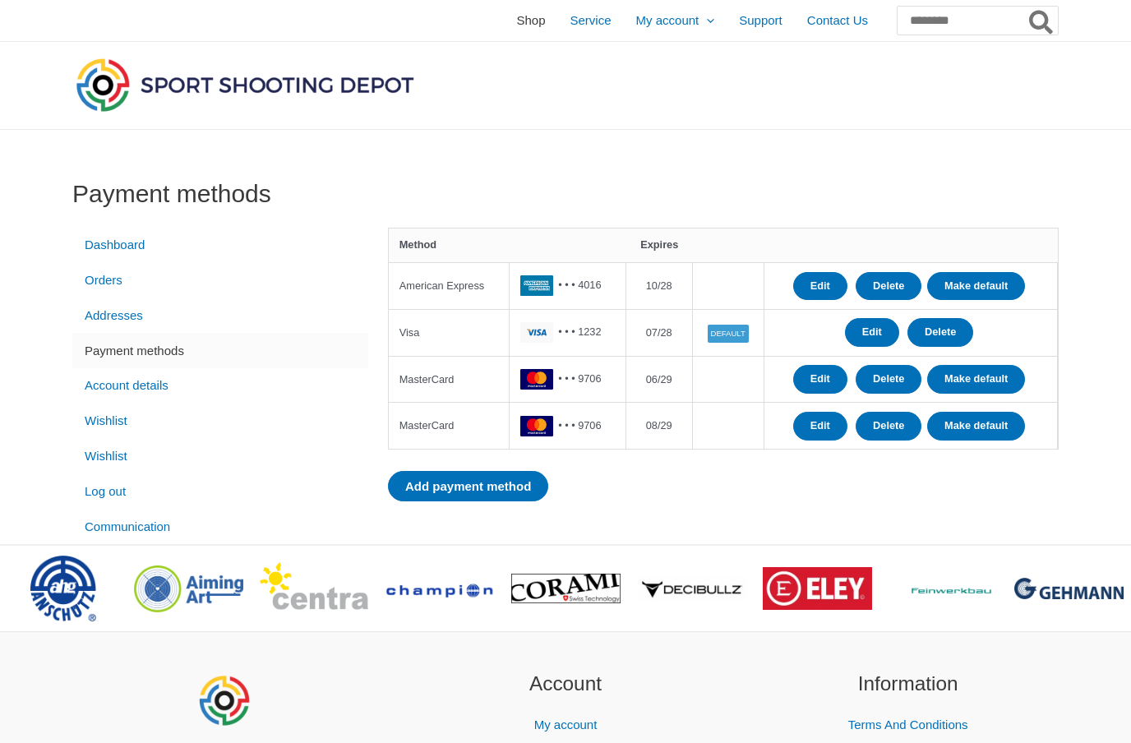
click at [516, 18] on span "Shop" at bounding box center [530, 20] width 29 height 41
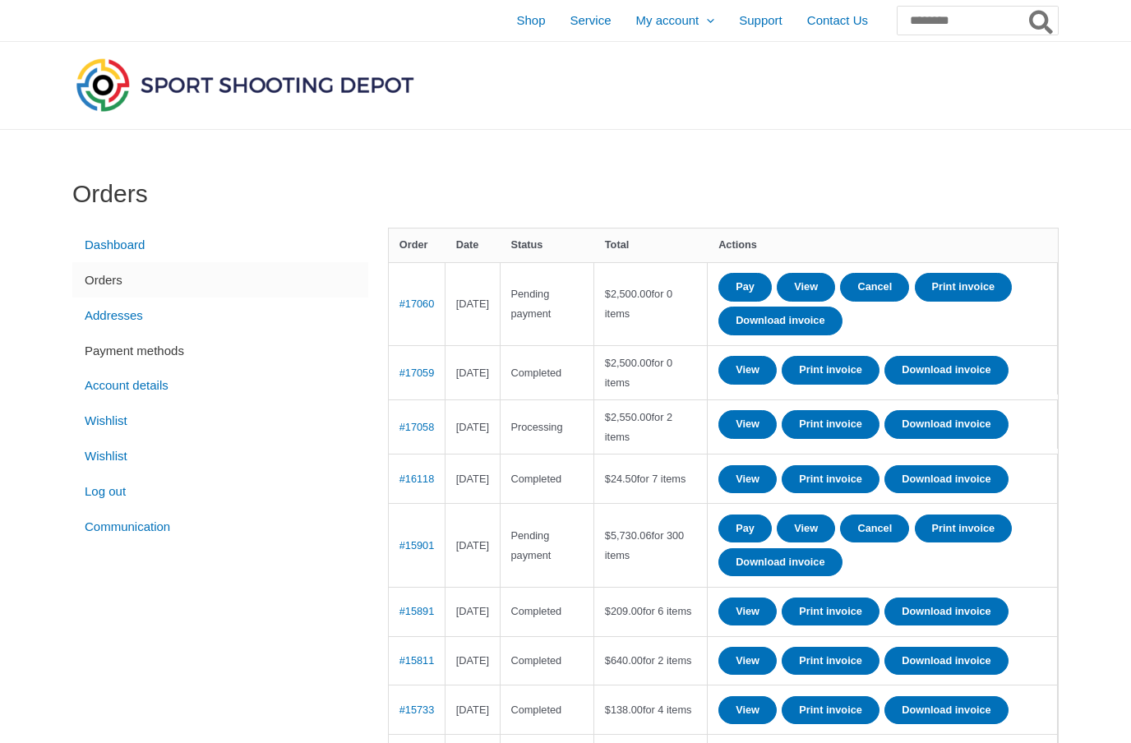
click at [199, 359] on link "Payment methods" at bounding box center [220, 350] width 296 height 35
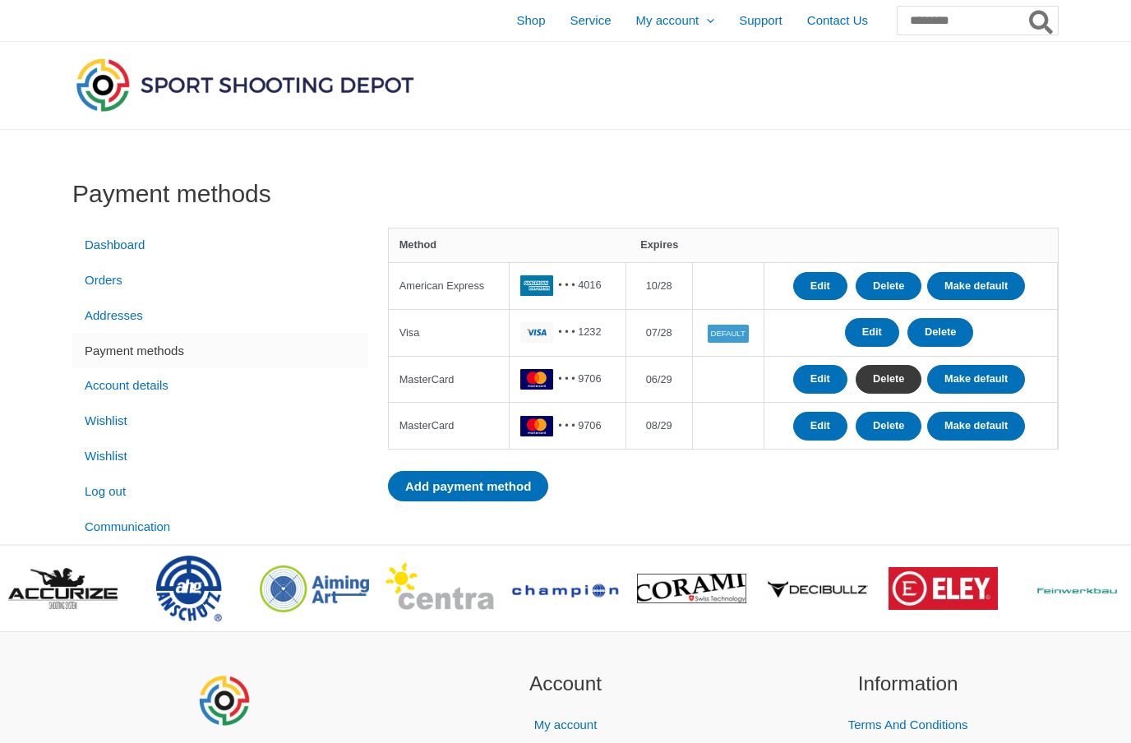
click at [883, 372] on link "Delete" at bounding box center [889, 379] width 66 height 29
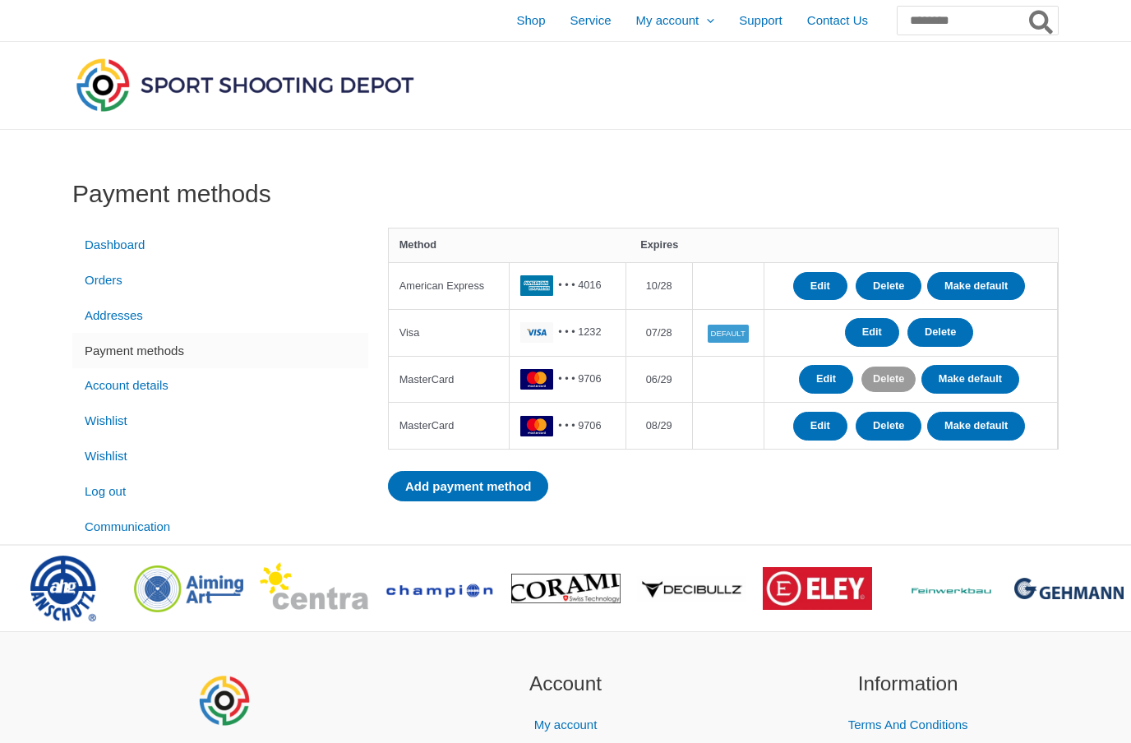
click at [878, 377] on link "Delete" at bounding box center [888, 379] width 54 height 25
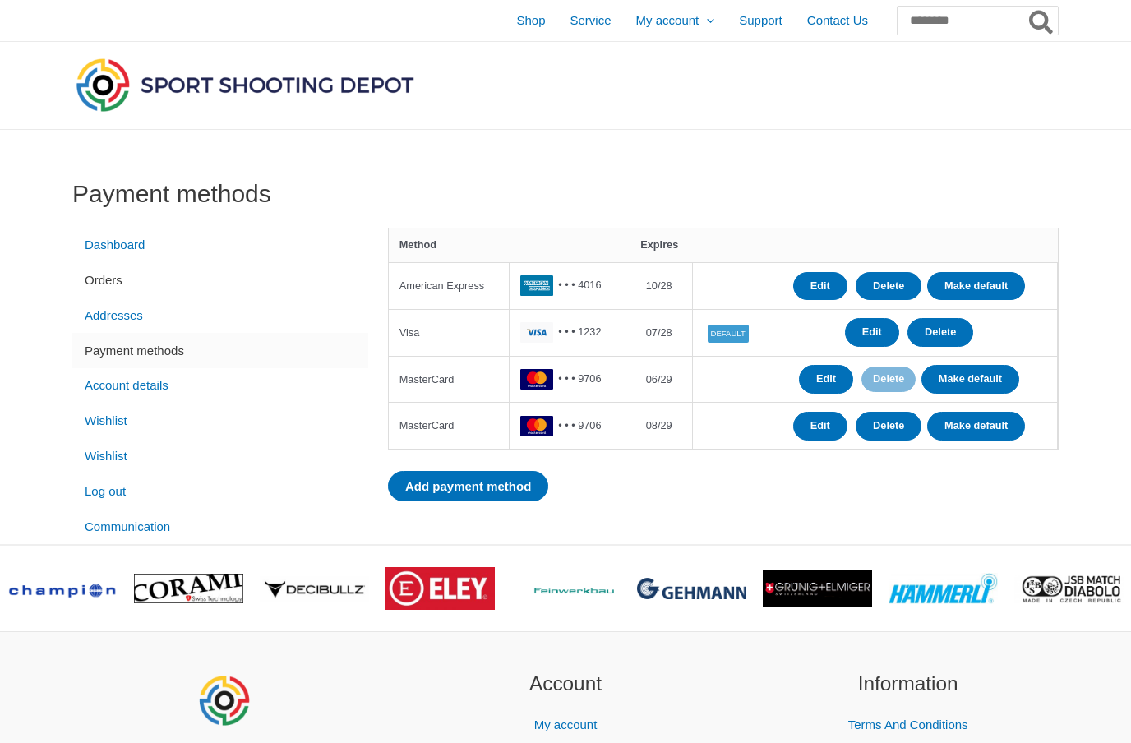
click at [168, 291] on link "Orders" at bounding box center [220, 279] width 296 height 35
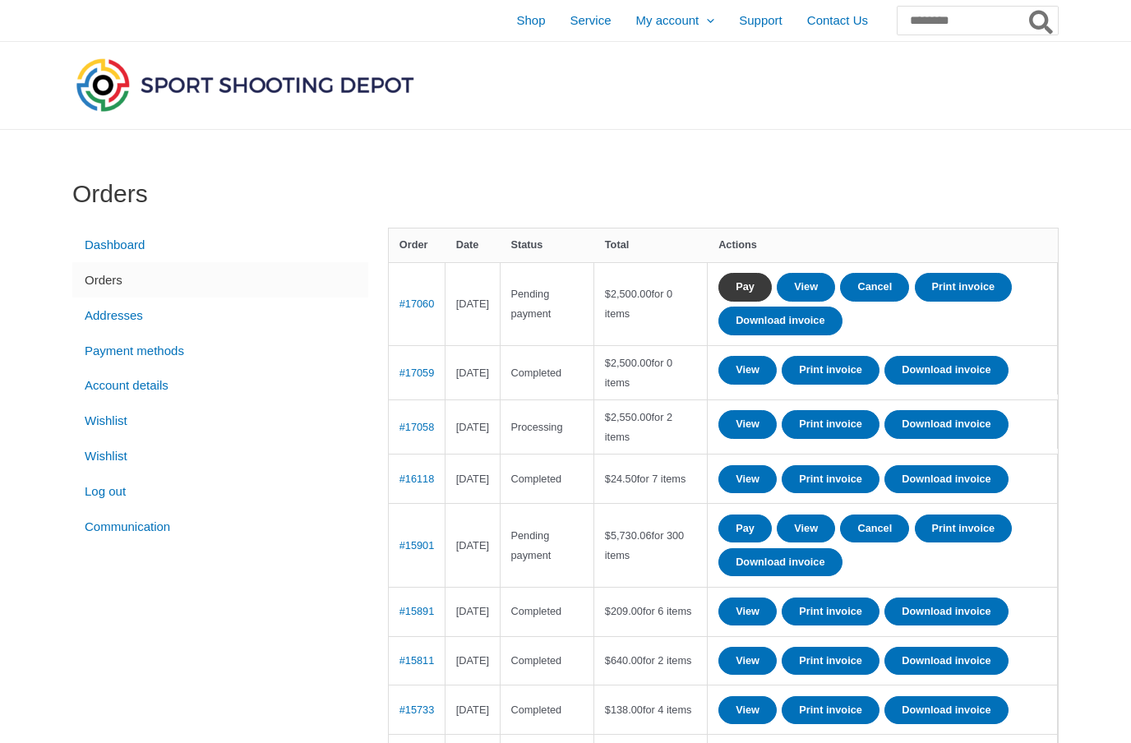
click at [757, 289] on link "Pay" at bounding box center [744, 287] width 53 height 29
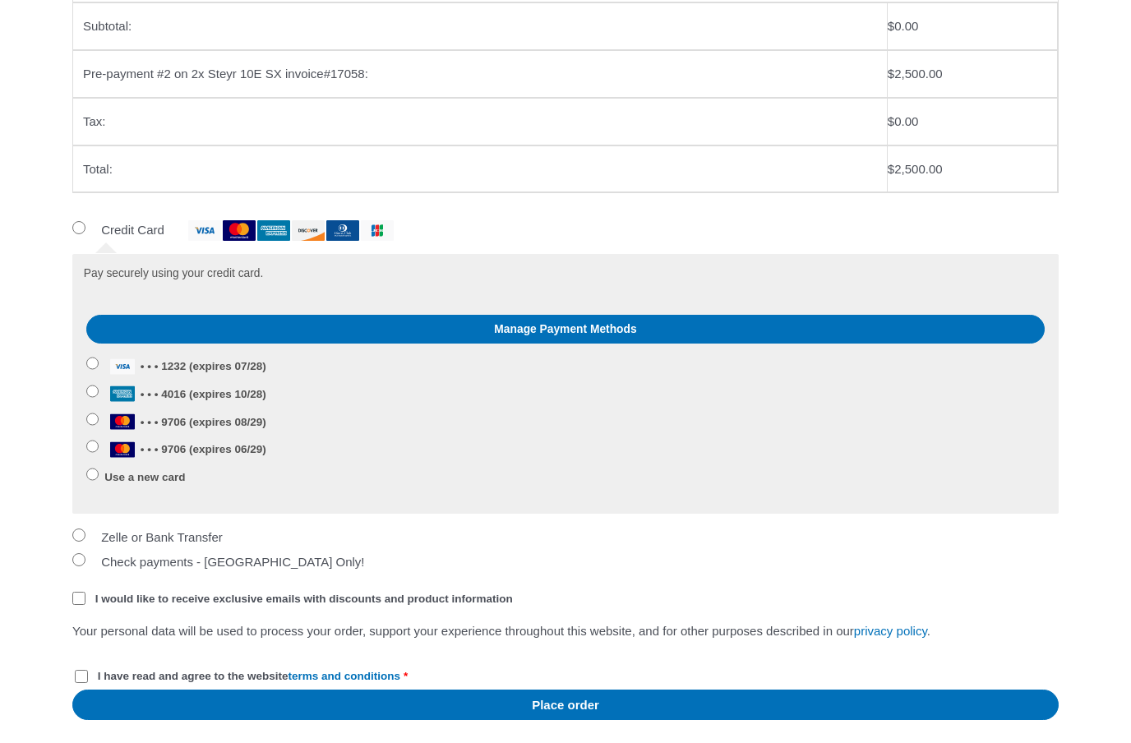
scroll to position [387, 0]
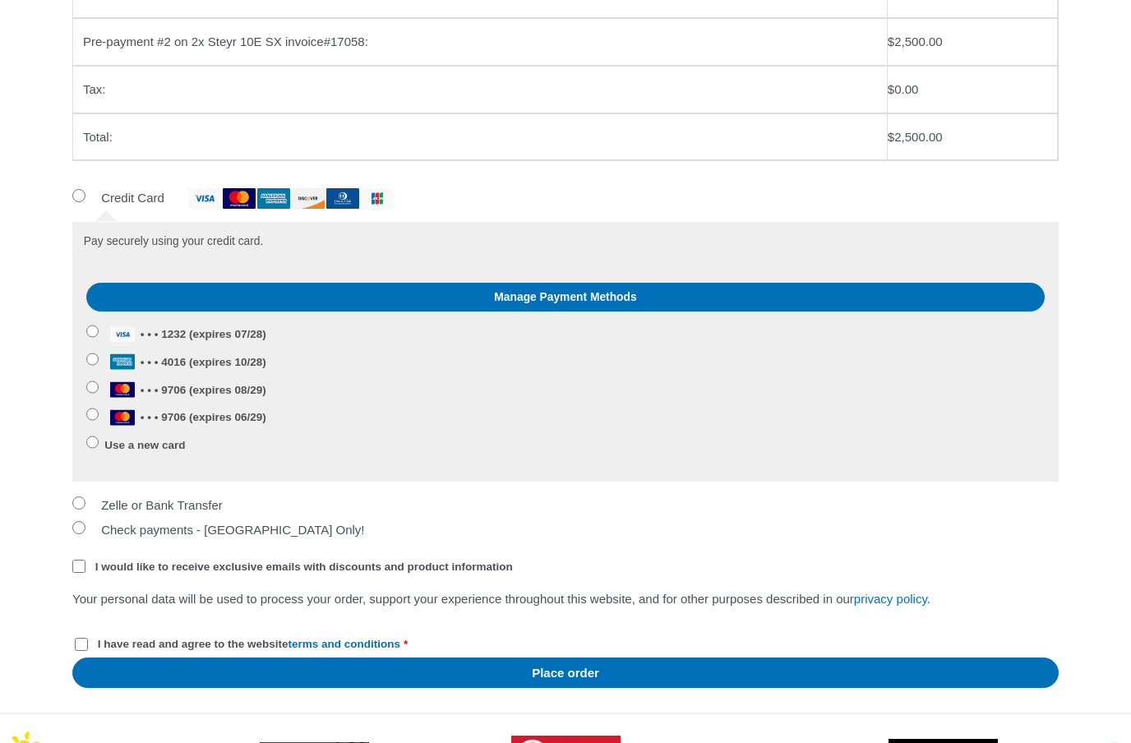
click at [171, 441] on label "Use a new card" at bounding box center [144, 445] width 81 height 12
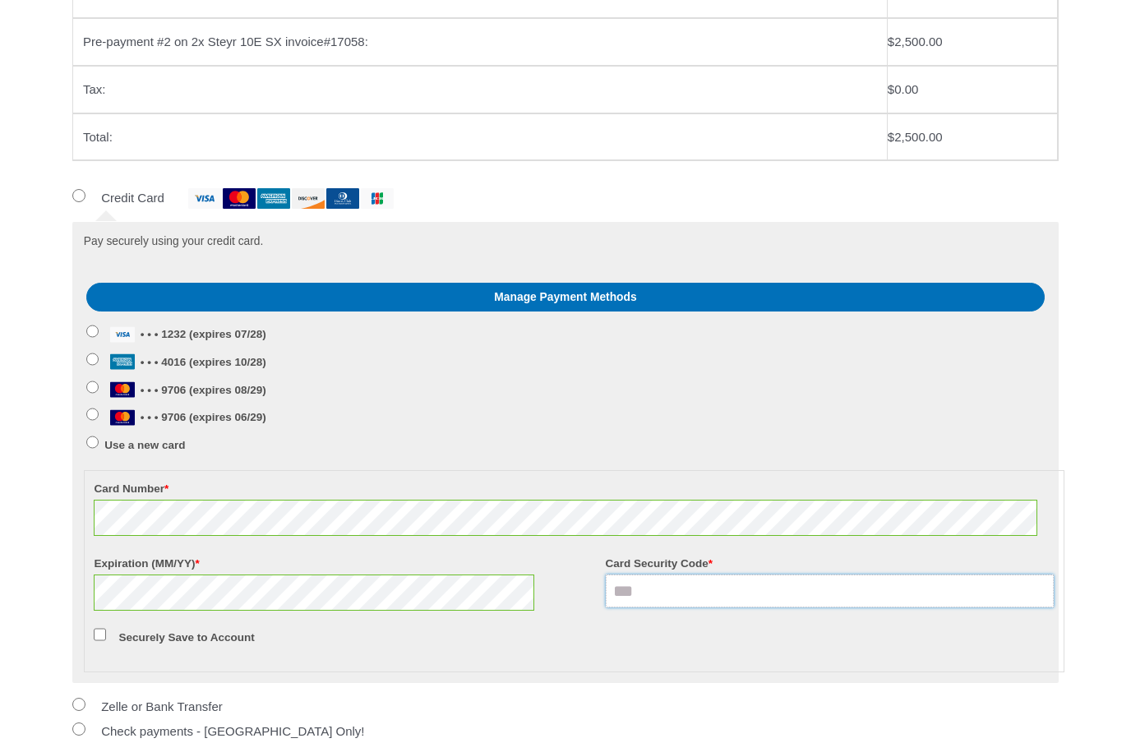
click at [700, 579] on input "Card Security Code *" at bounding box center [830, 591] width 449 height 33
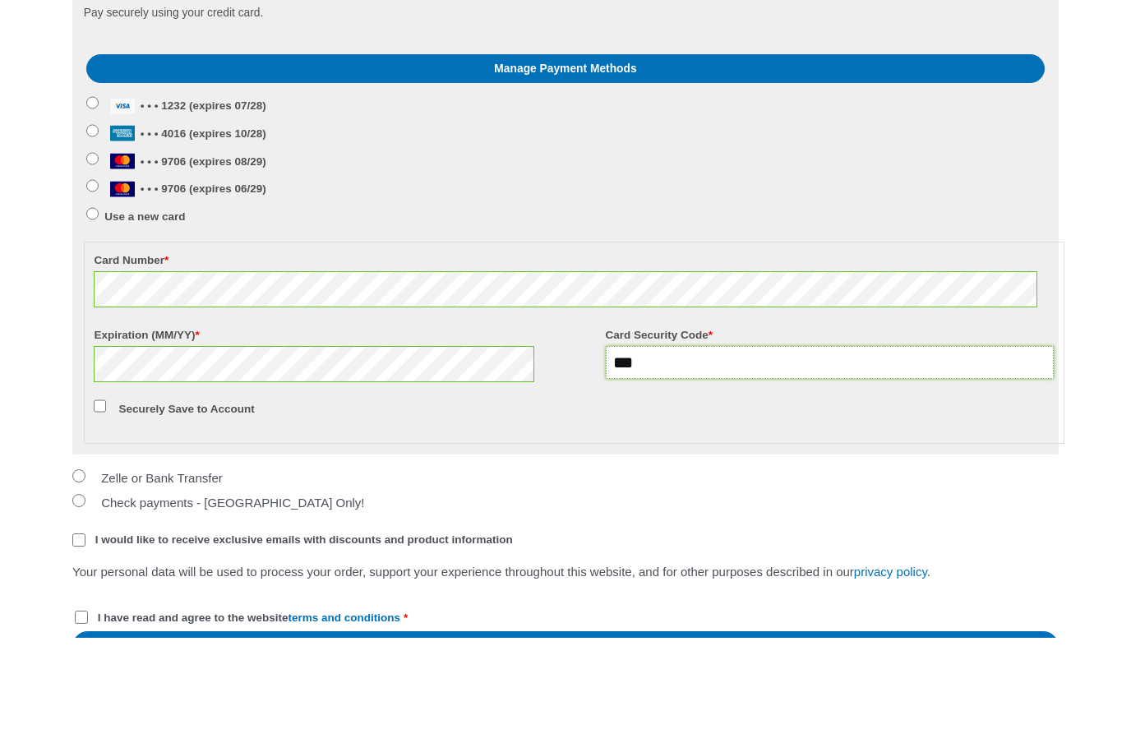
scroll to position [513, 0]
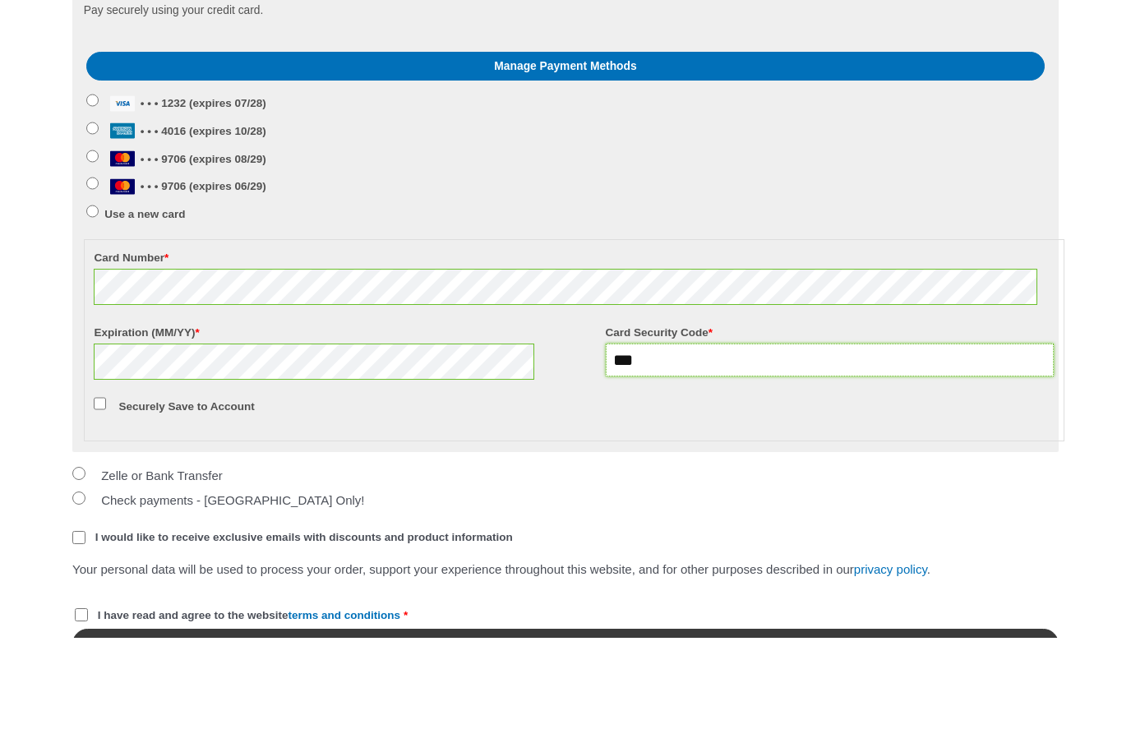
type input "***"
click at [577, 734] on button "Place order" at bounding box center [565, 749] width 986 height 30
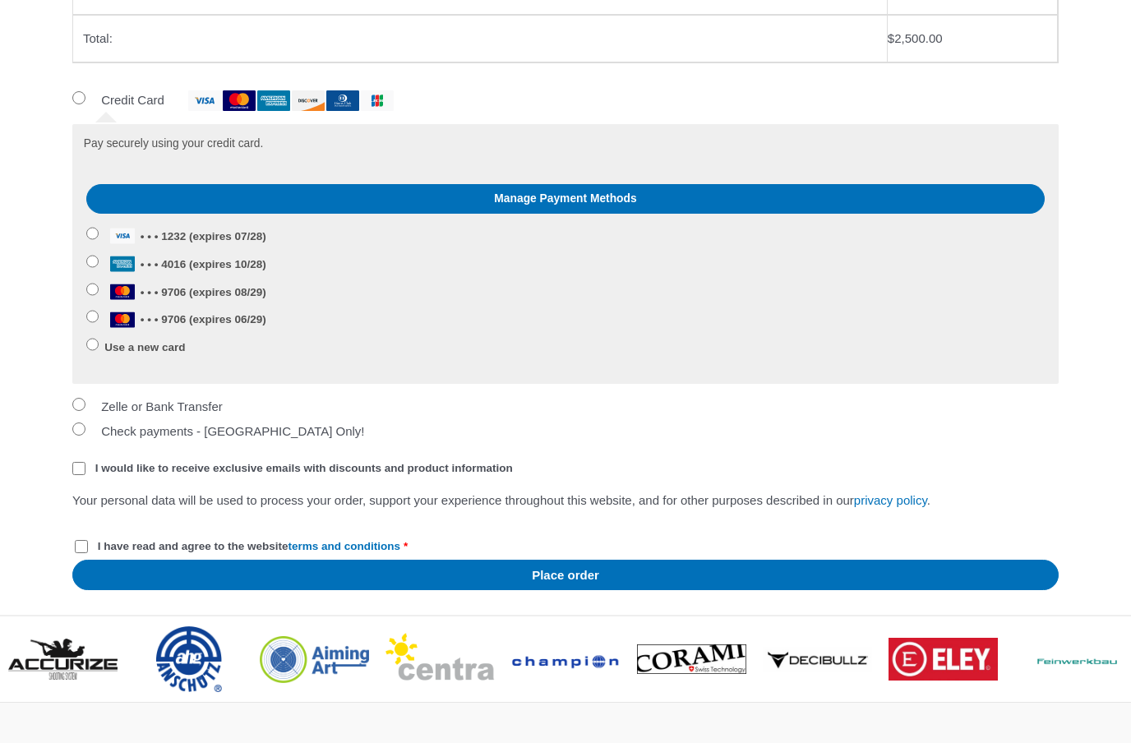
scroll to position [560, 0]
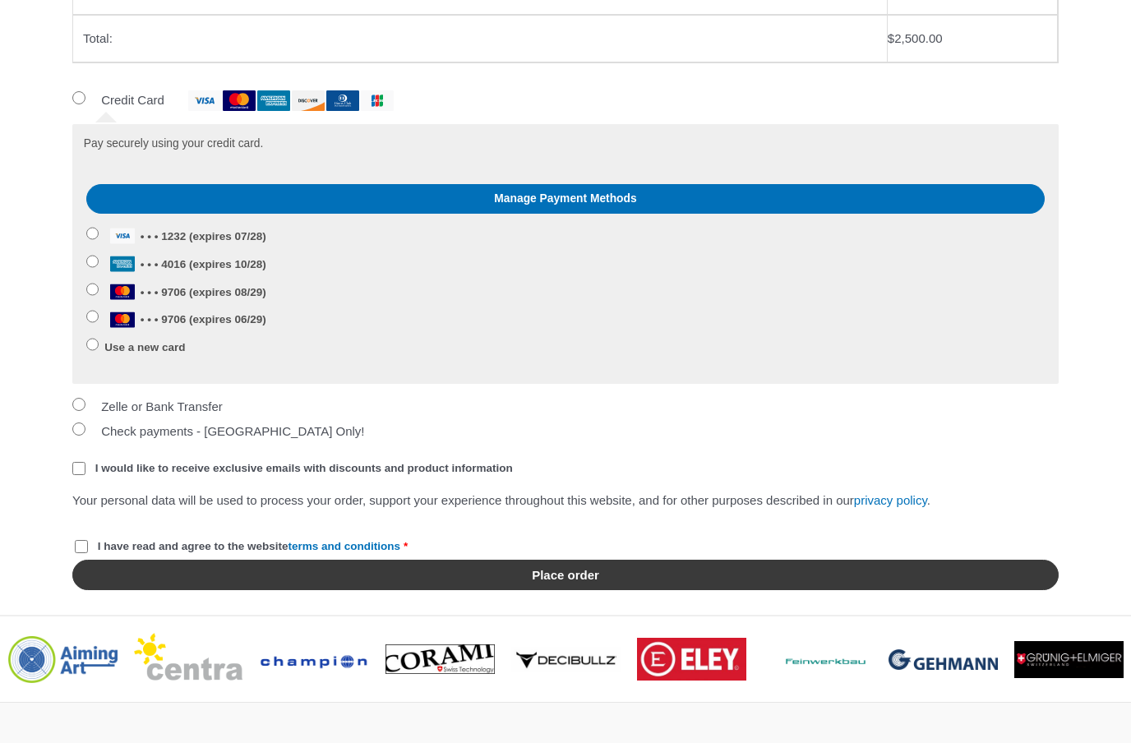
click at [589, 584] on button "Place order" at bounding box center [565, 575] width 986 height 30
